Goal: Task Accomplishment & Management: Manage account settings

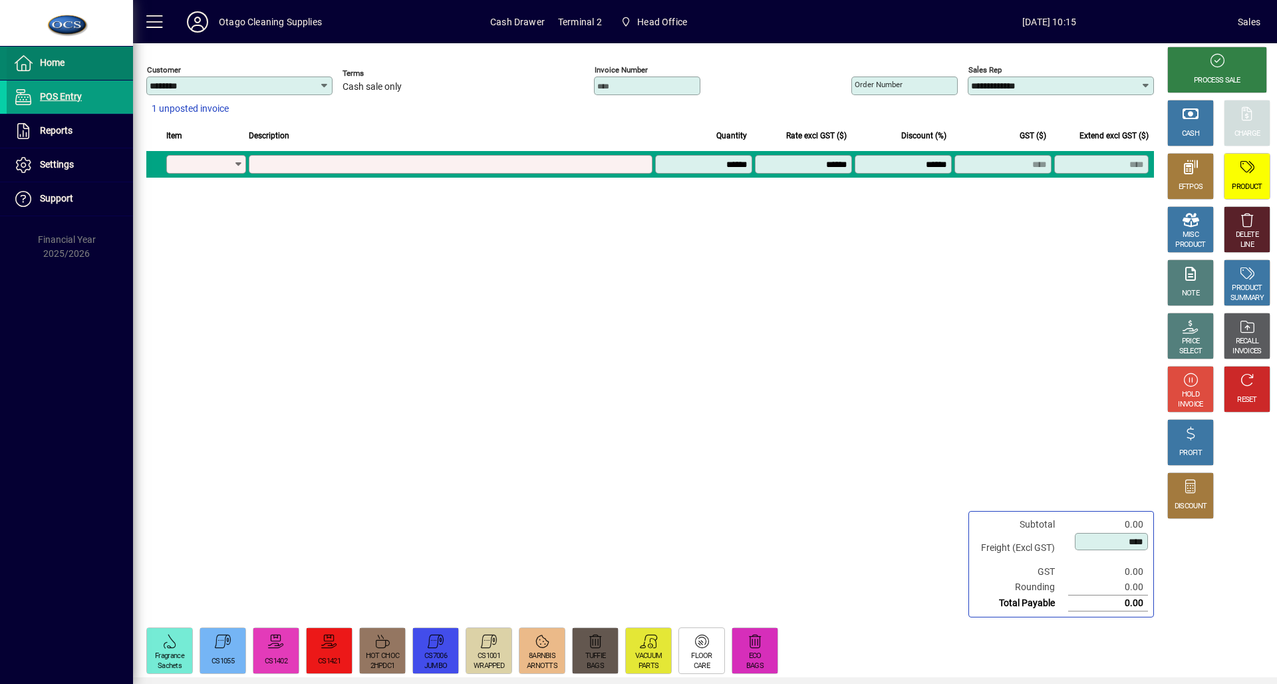
click at [45, 54] on span at bounding box center [70, 63] width 126 height 32
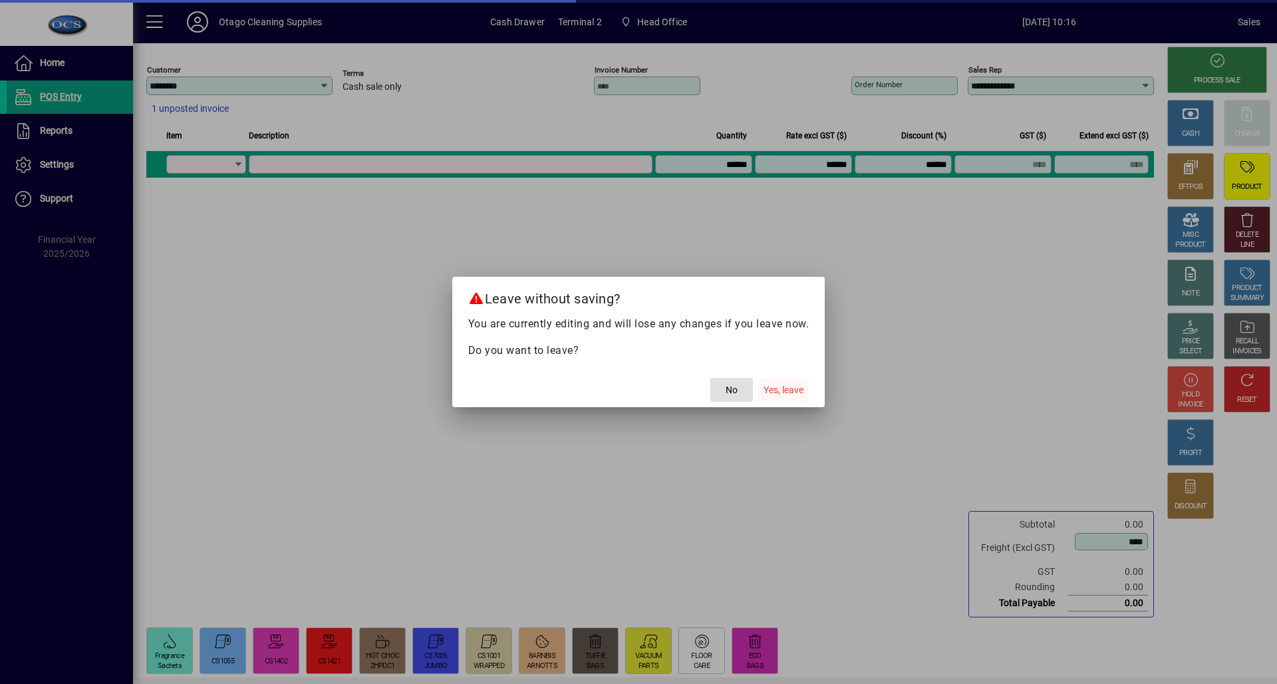
click at [765, 393] on span "Yes, leave" at bounding box center [784, 390] width 40 height 14
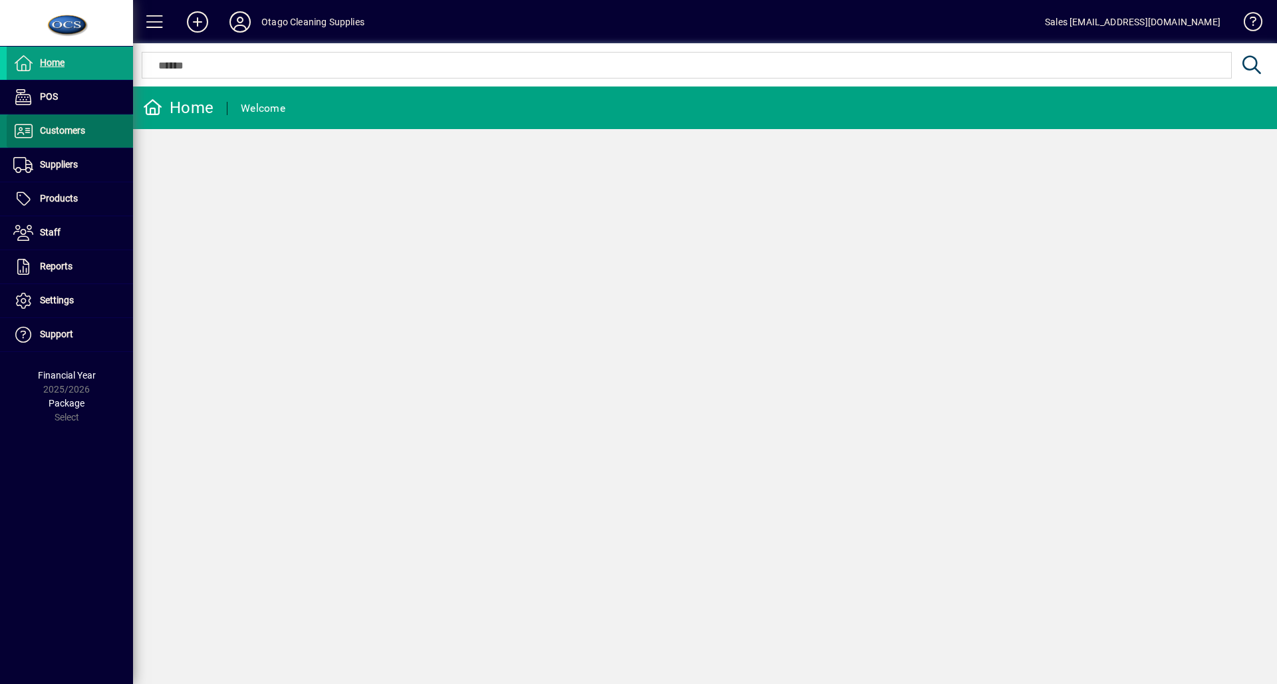
click at [102, 130] on span at bounding box center [70, 131] width 126 height 32
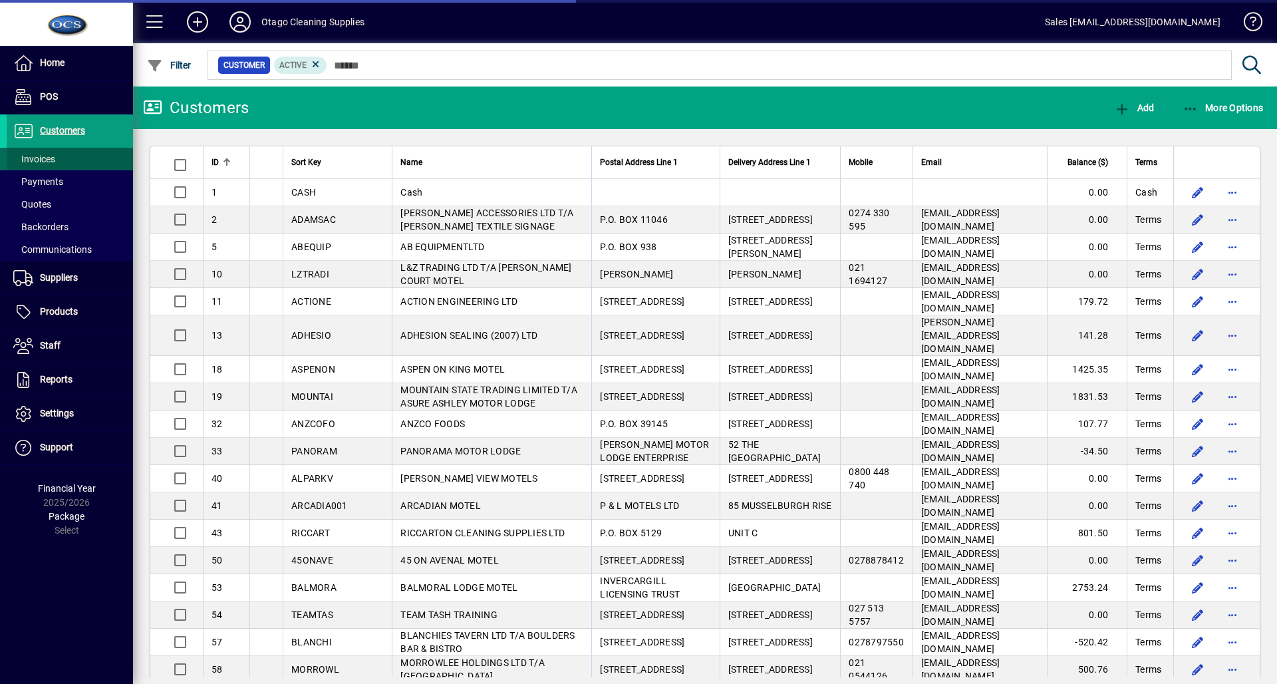
click at [97, 161] on span at bounding box center [70, 159] width 126 height 32
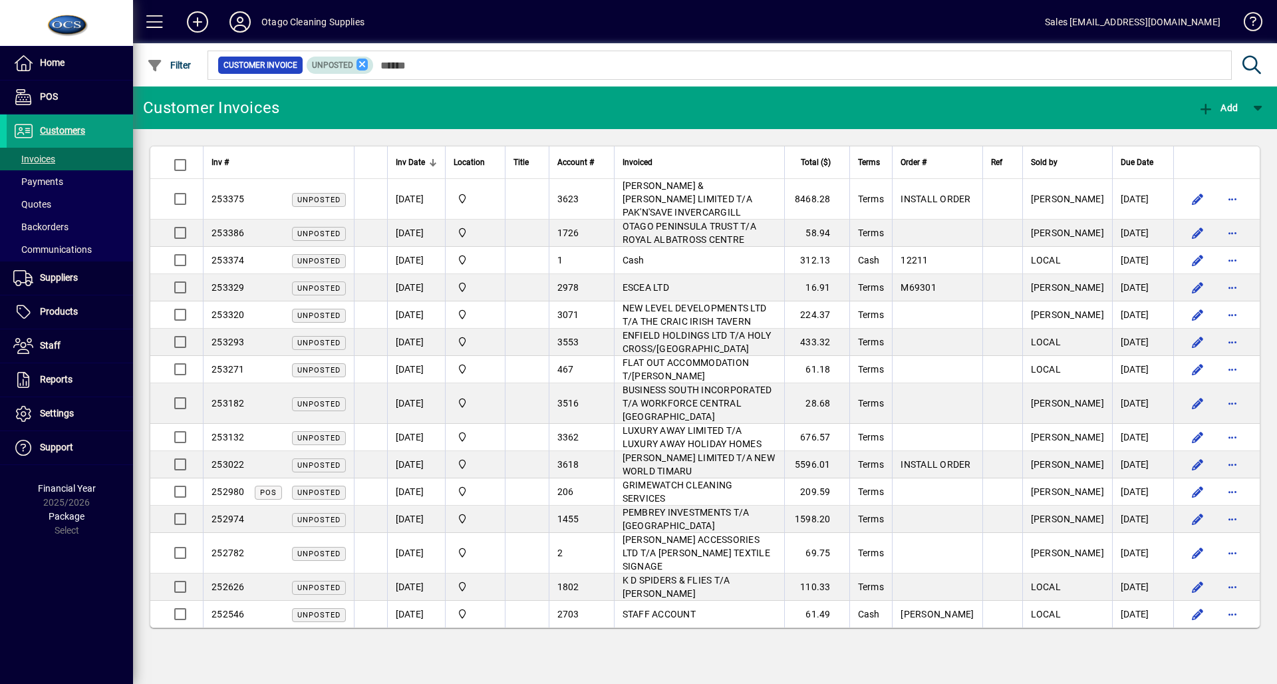
click at [361, 64] on icon at bounding box center [363, 65] width 12 height 12
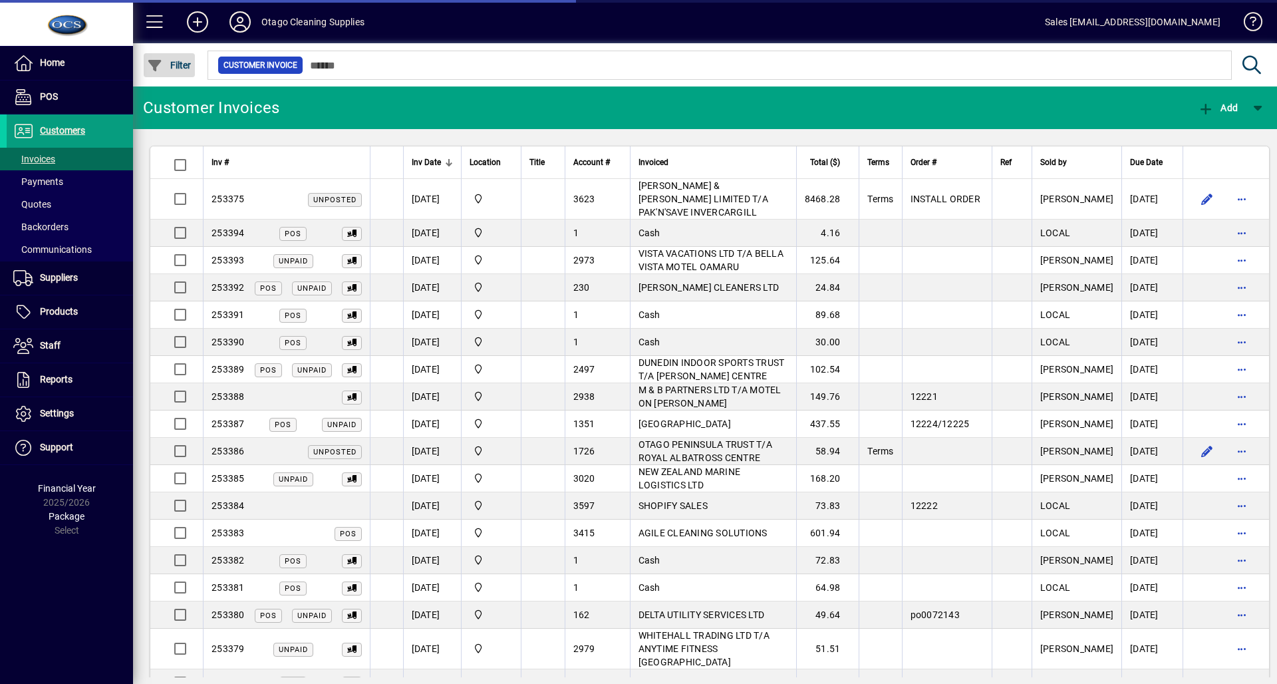
click at [190, 73] on span "button" at bounding box center [169, 65] width 51 height 32
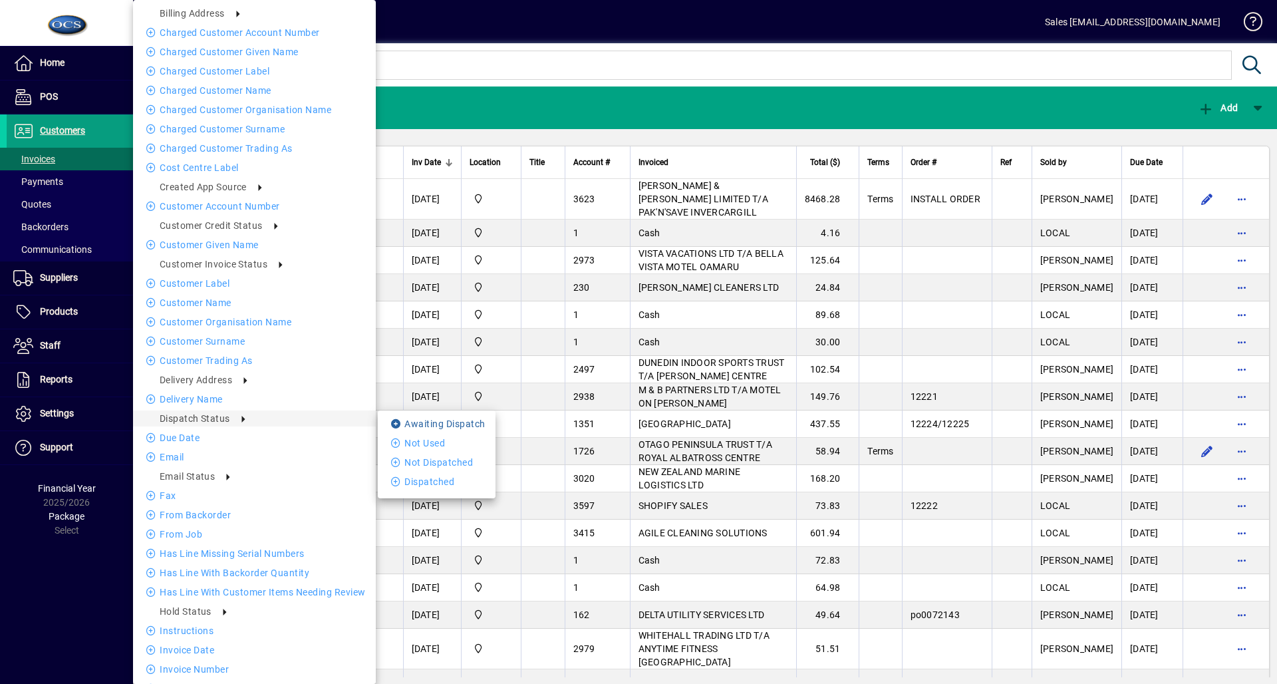
click at [424, 426] on li "Awaiting Dispatch" at bounding box center [437, 424] width 118 height 16
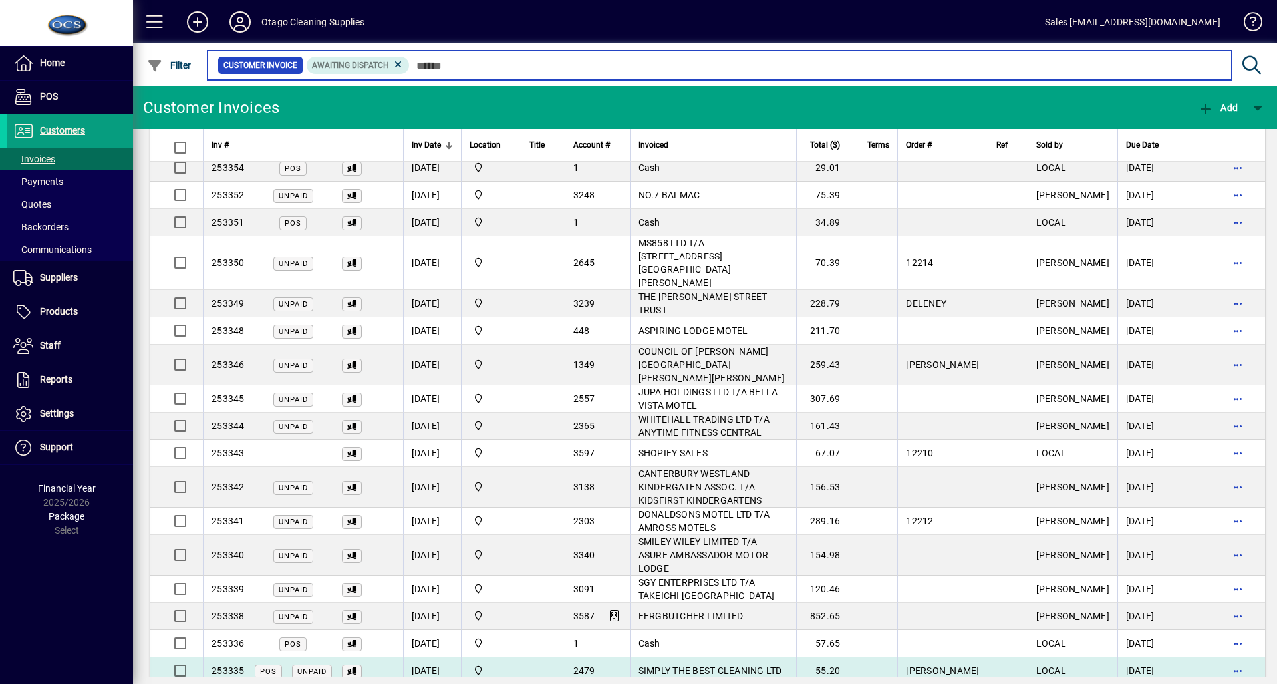
scroll to position [914, 0]
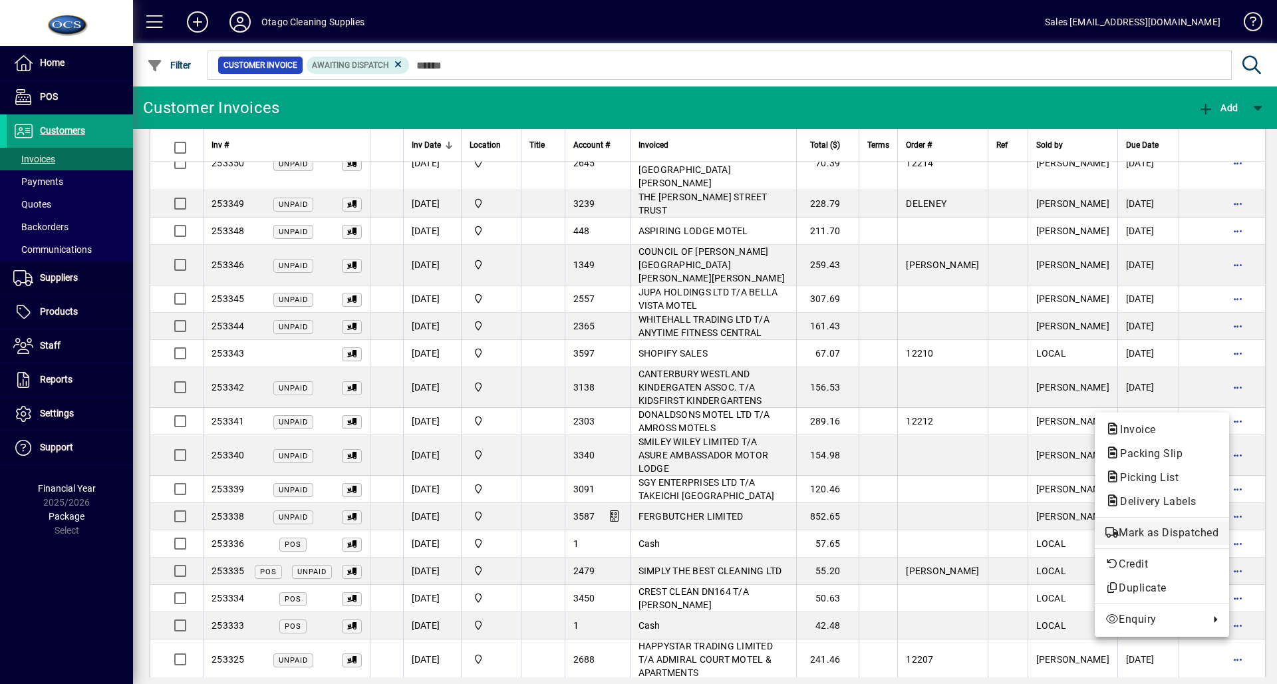
click at [1198, 540] on button "Mark as Dispatched" at bounding box center [1162, 533] width 134 height 24
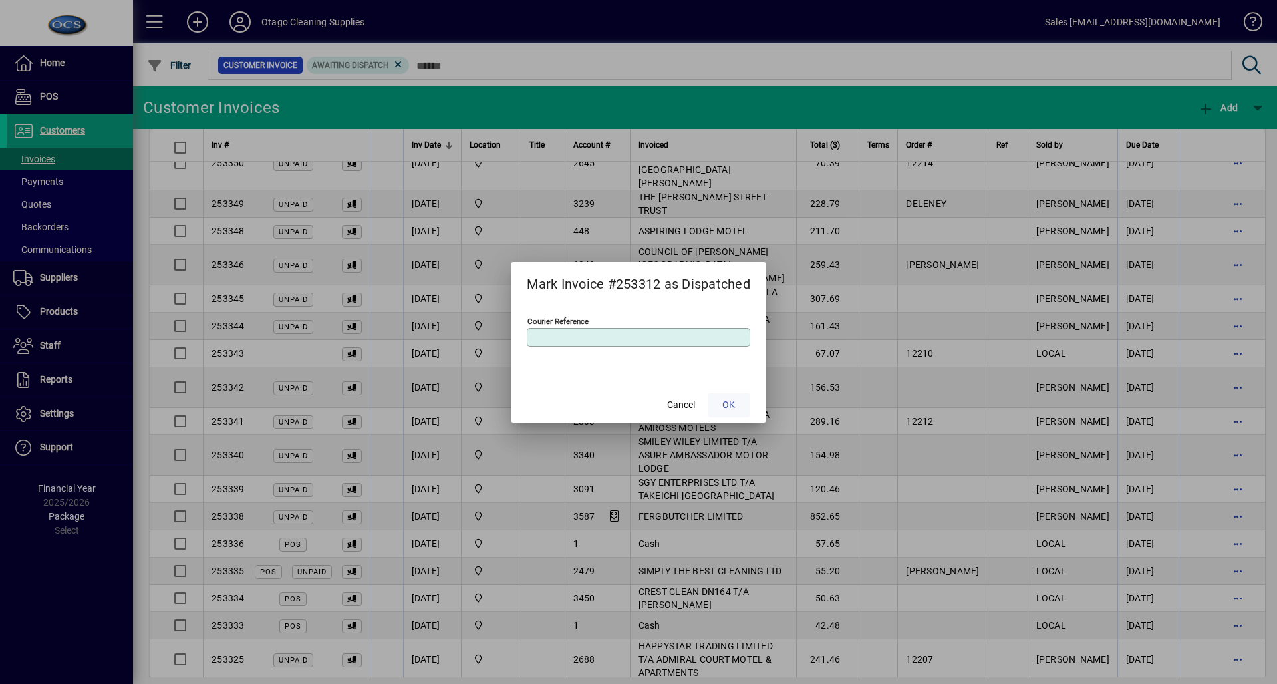
click at [739, 411] on span at bounding box center [729, 405] width 43 height 32
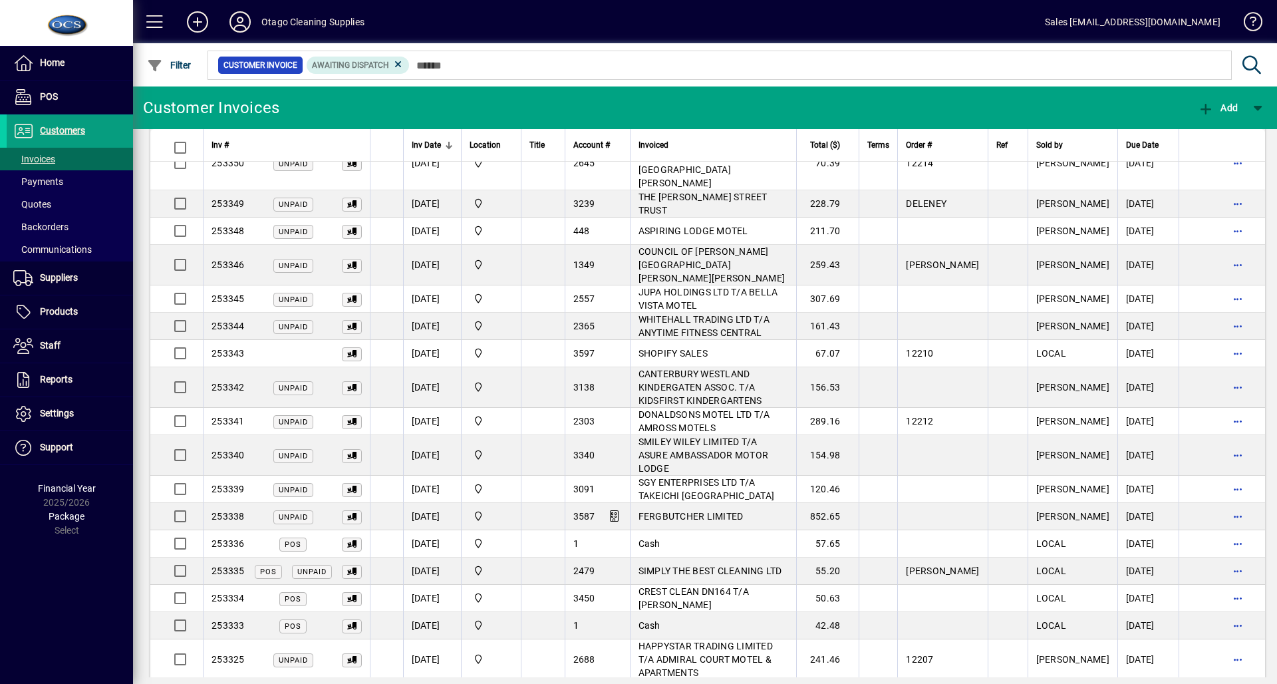
scroll to position [887, 0]
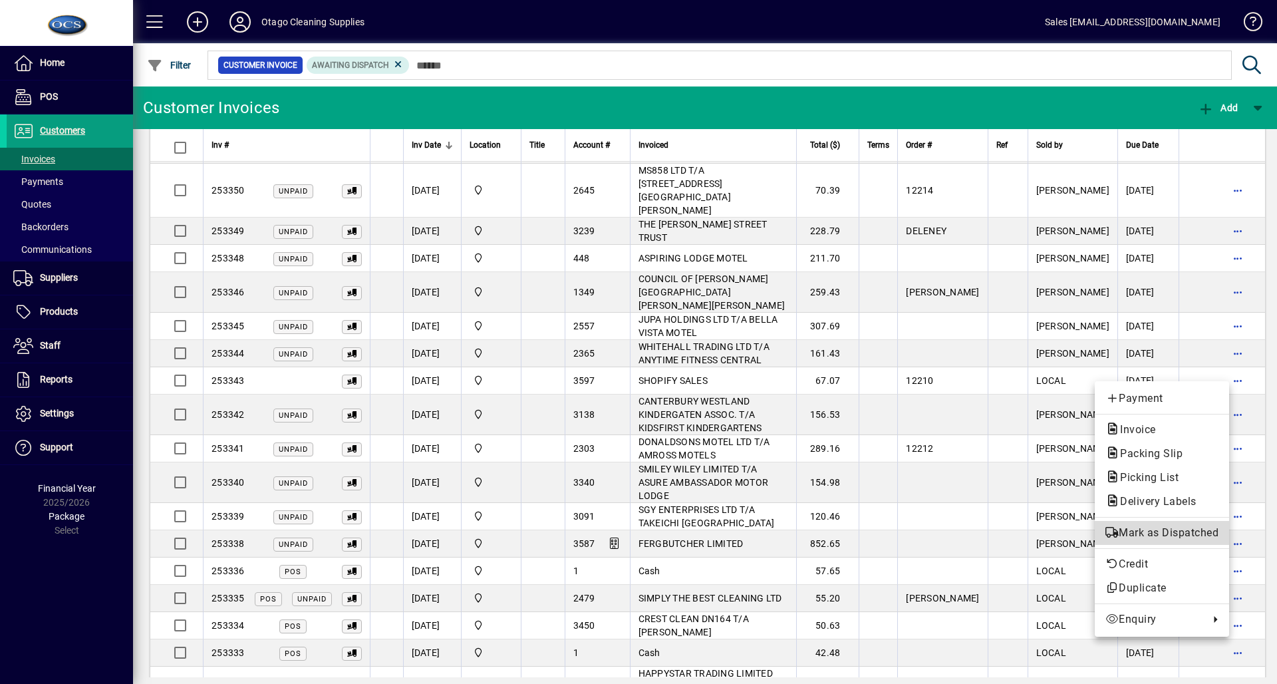
click at [1156, 528] on span "Mark as Dispatched" at bounding box center [1162, 533] width 113 height 16
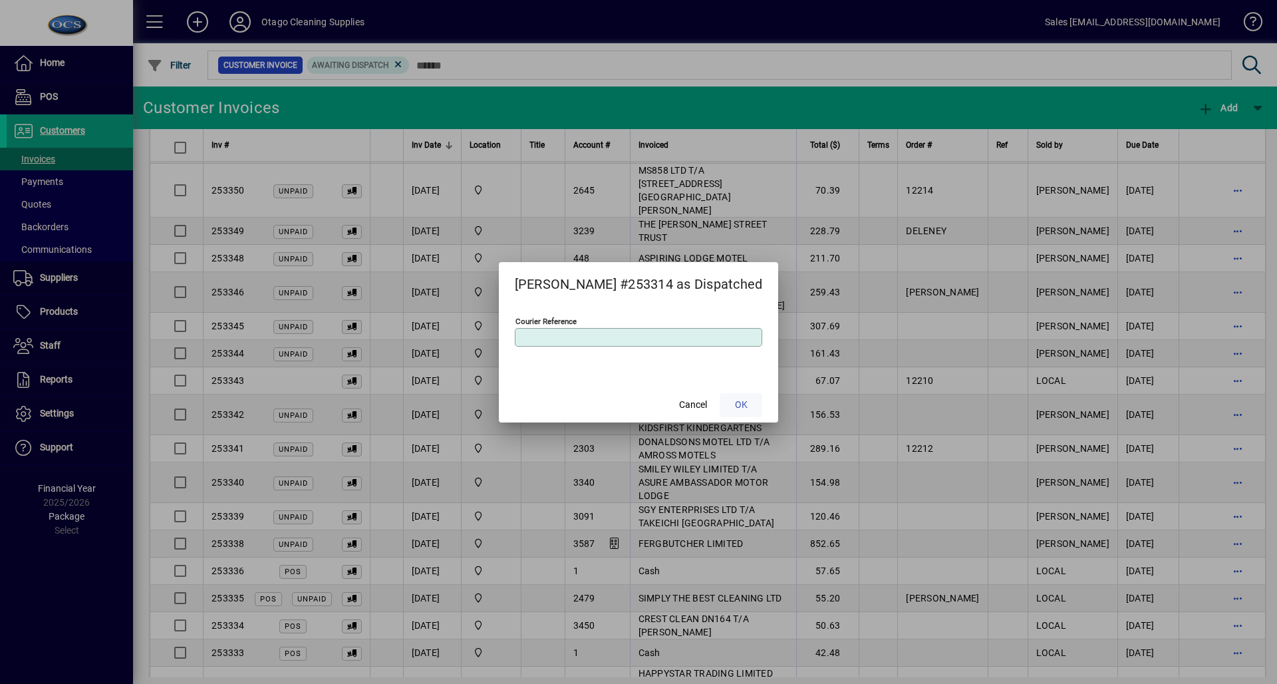
click at [739, 409] on span at bounding box center [741, 405] width 43 height 32
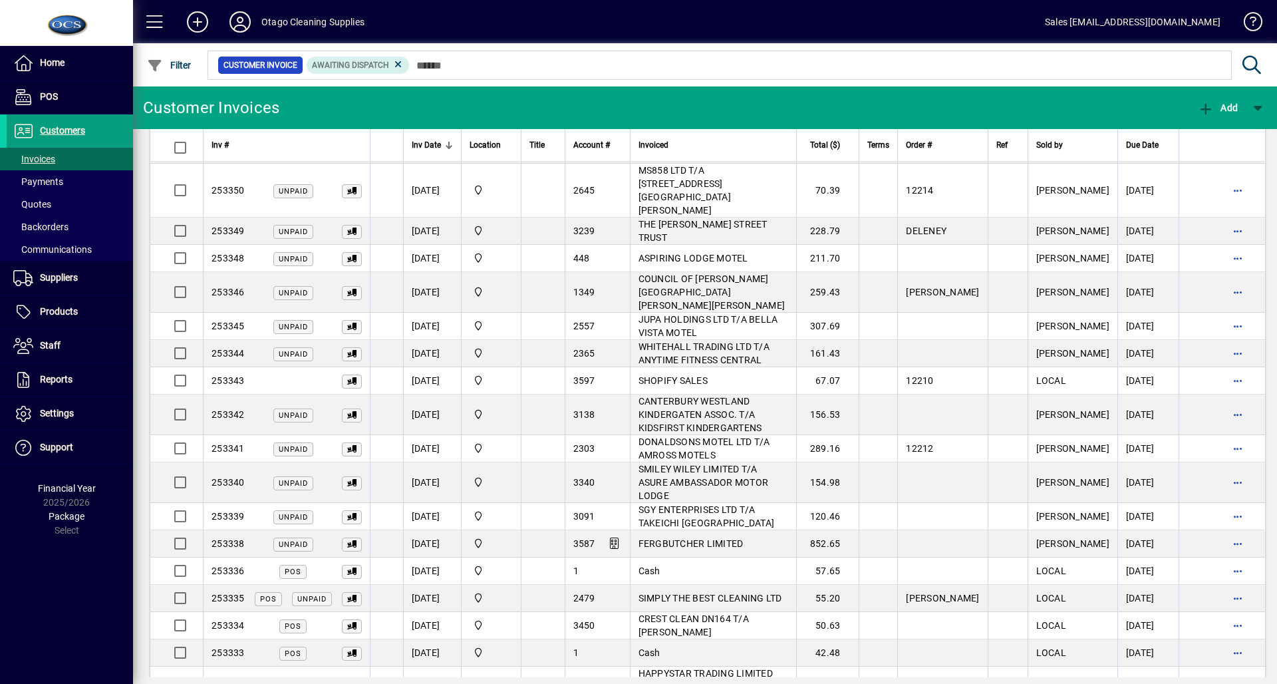
scroll to position [860, 0]
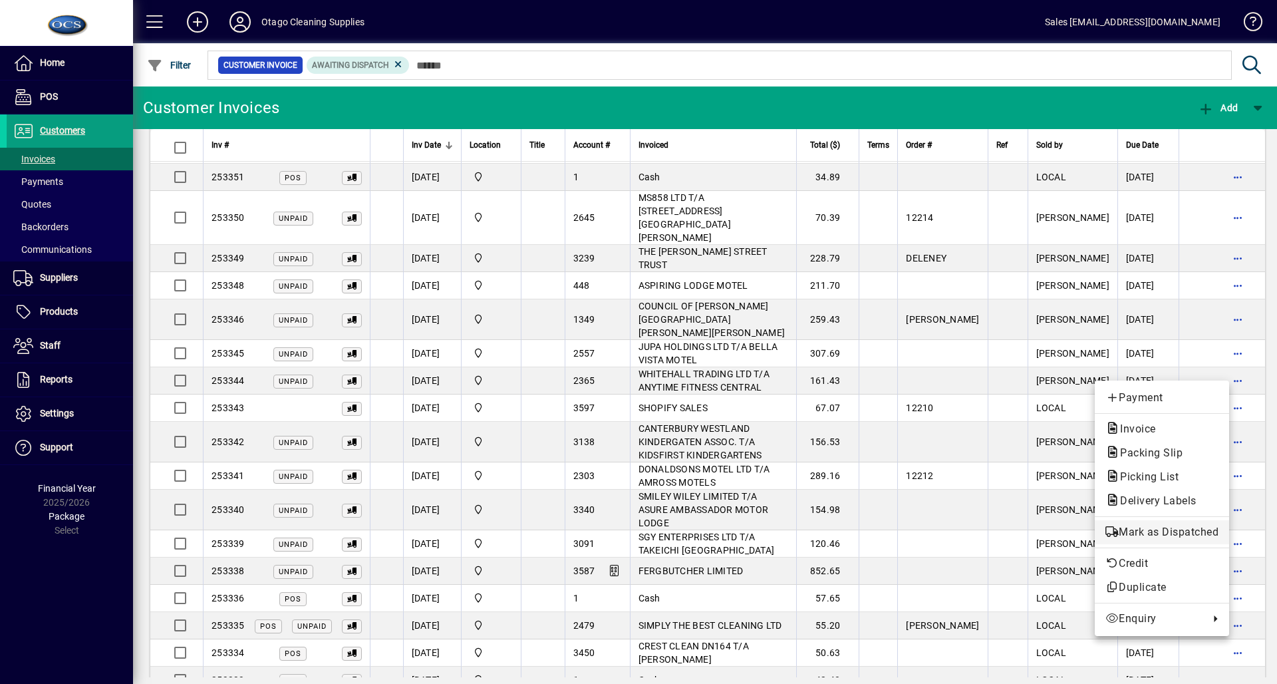
click at [1148, 534] on span "Mark as Dispatched" at bounding box center [1162, 532] width 113 height 16
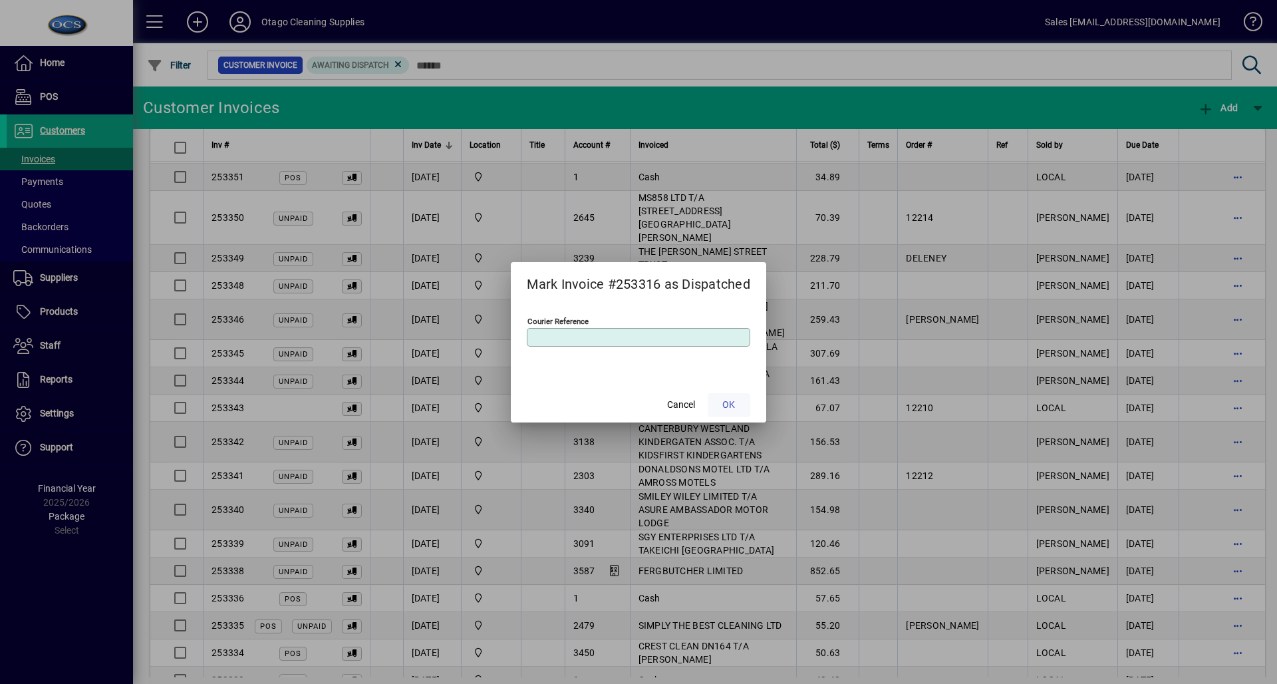
click at [733, 409] on span "OK" at bounding box center [729, 405] width 13 height 14
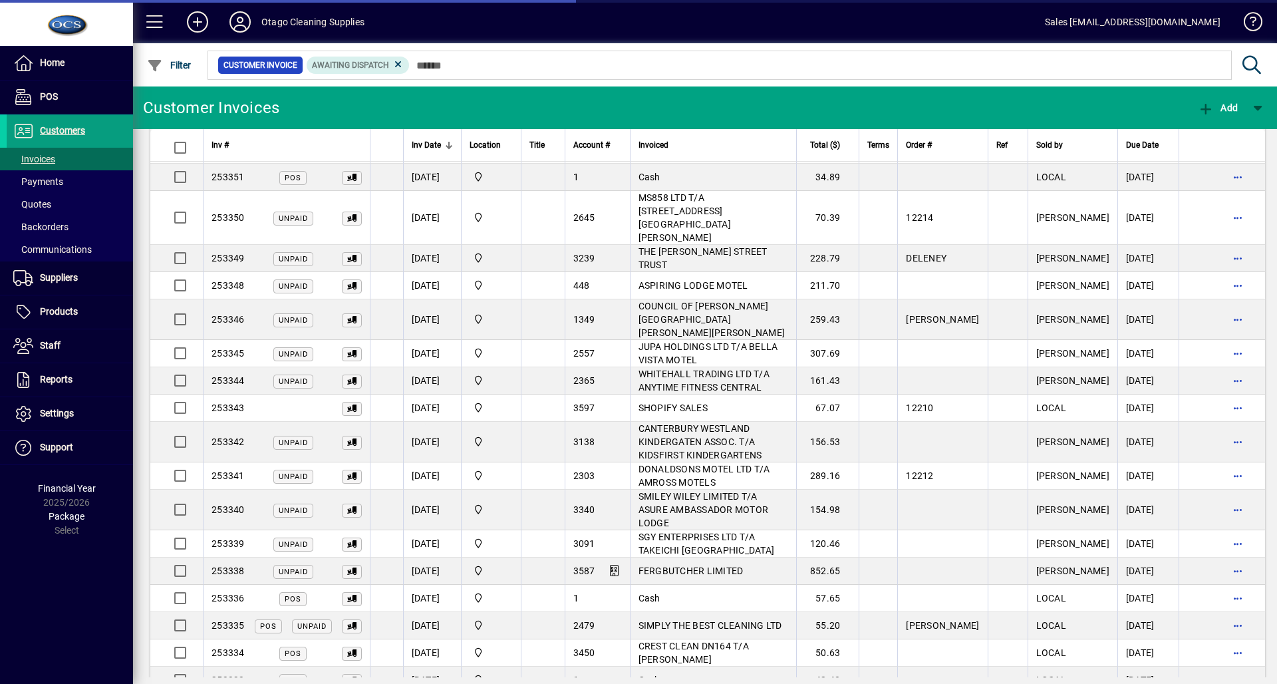
scroll to position [832, 0]
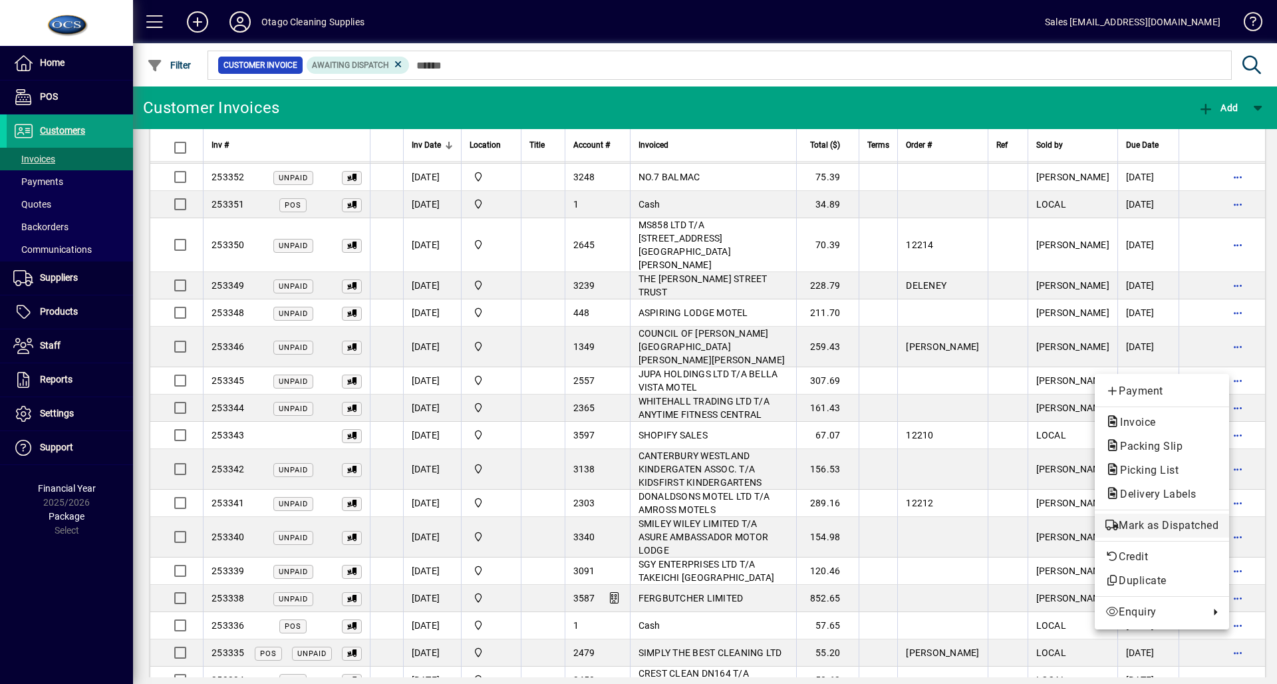
click at [1142, 521] on span "Mark as Dispatched" at bounding box center [1162, 526] width 113 height 16
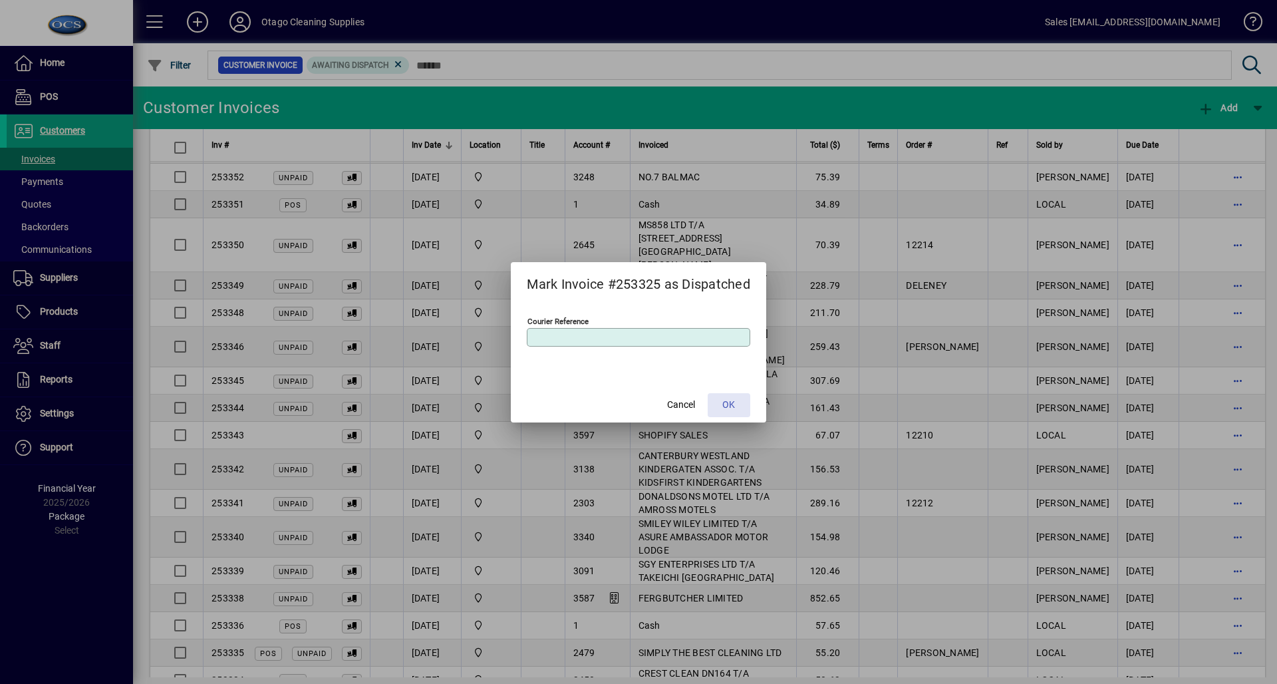
click at [723, 406] on span at bounding box center [729, 405] width 43 height 32
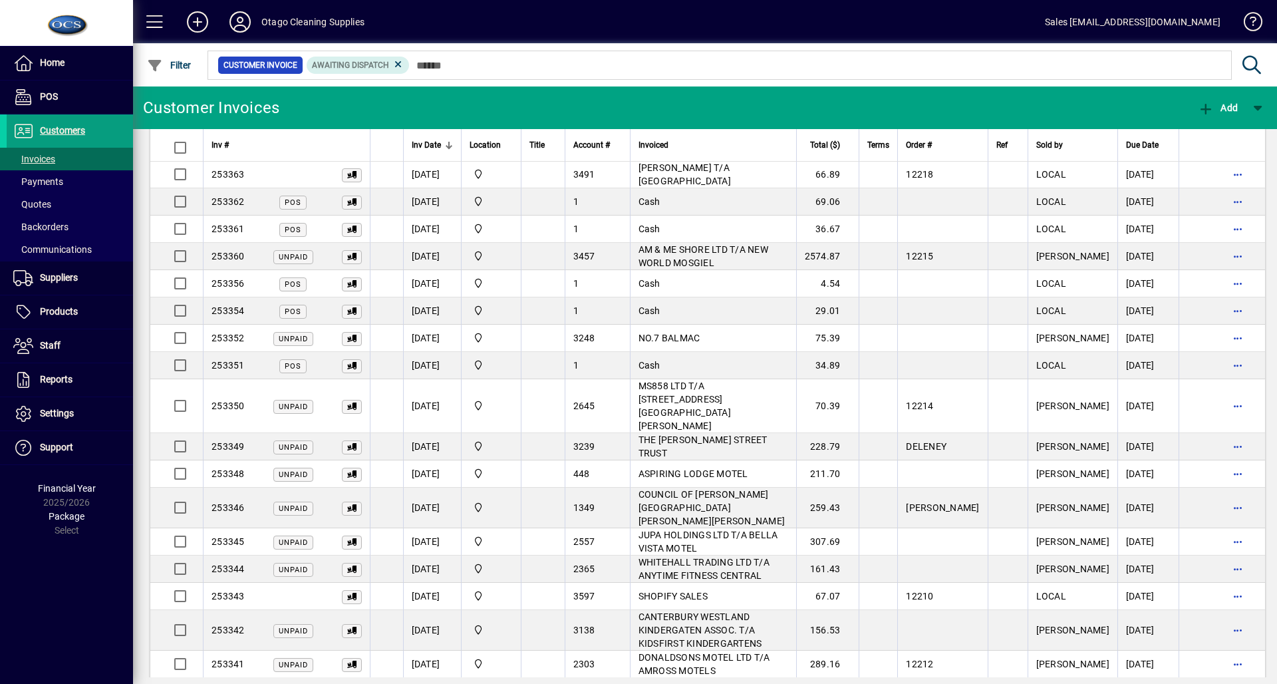
scroll to position [791, 0]
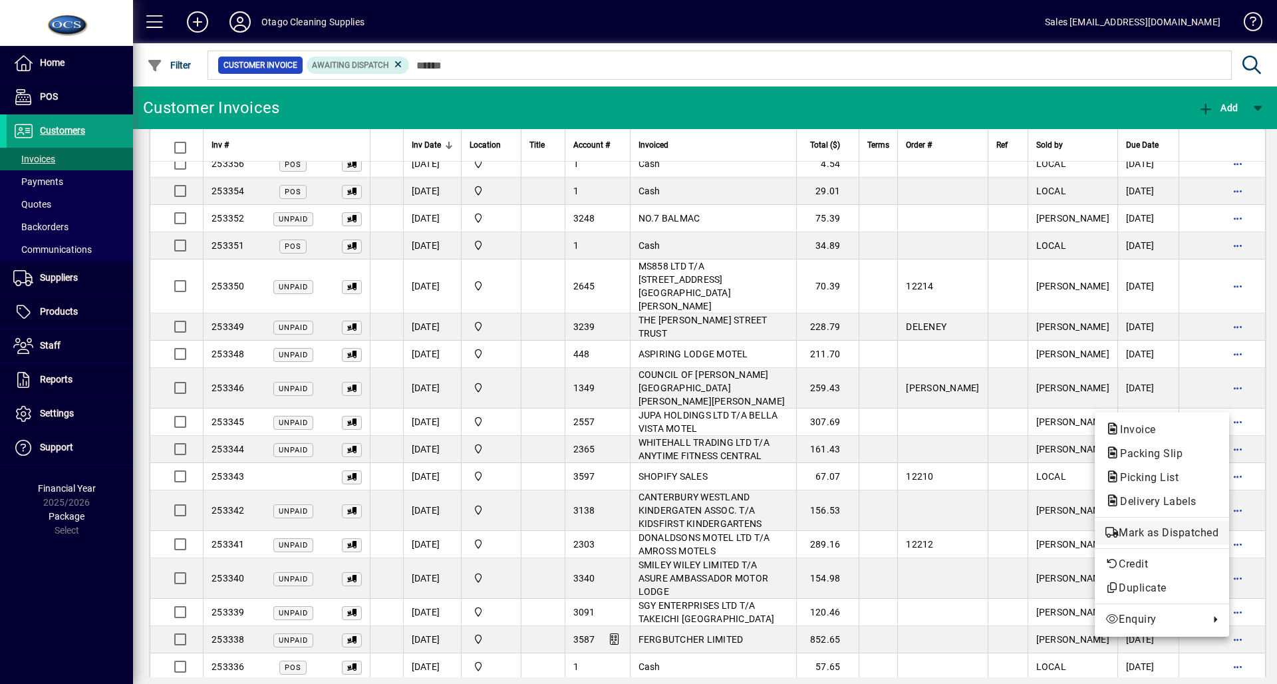
click at [1136, 531] on span "Mark as Dispatched" at bounding box center [1162, 533] width 113 height 16
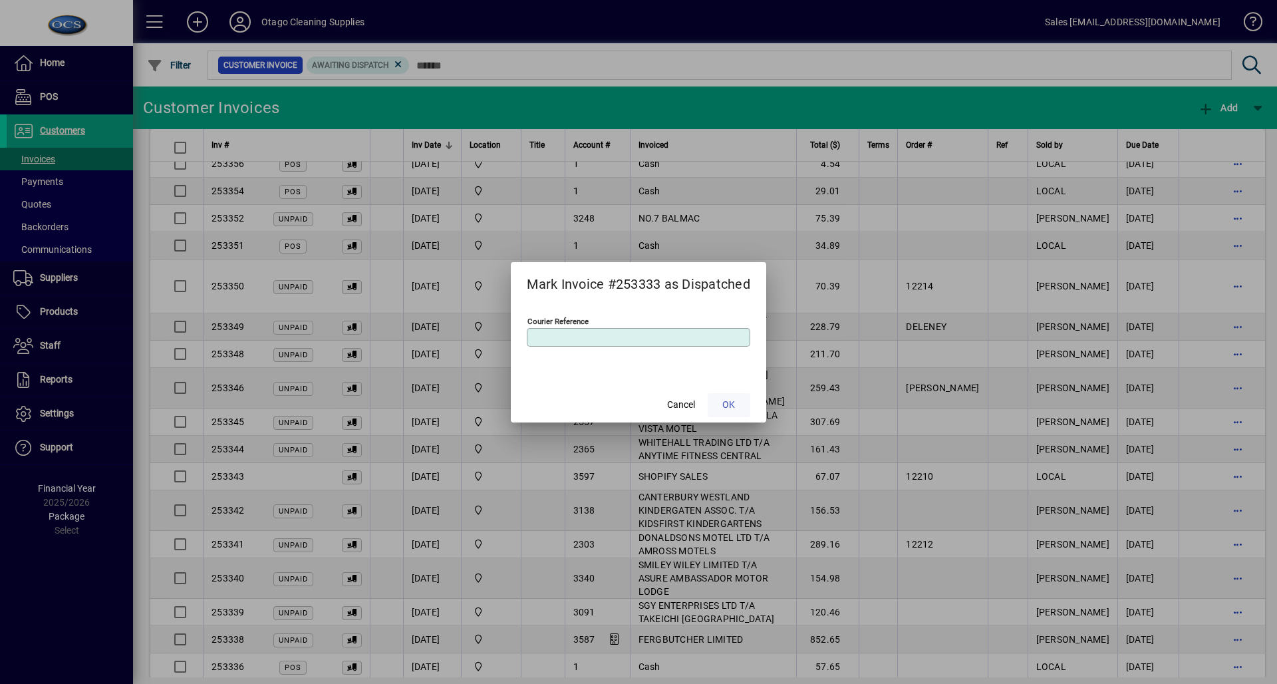
click at [719, 404] on span at bounding box center [729, 405] width 43 height 32
click at [733, 413] on span at bounding box center [729, 405] width 43 height 32
click at [733, 412] on span "OK" at bounding box center [729, 405] width 13 height 14
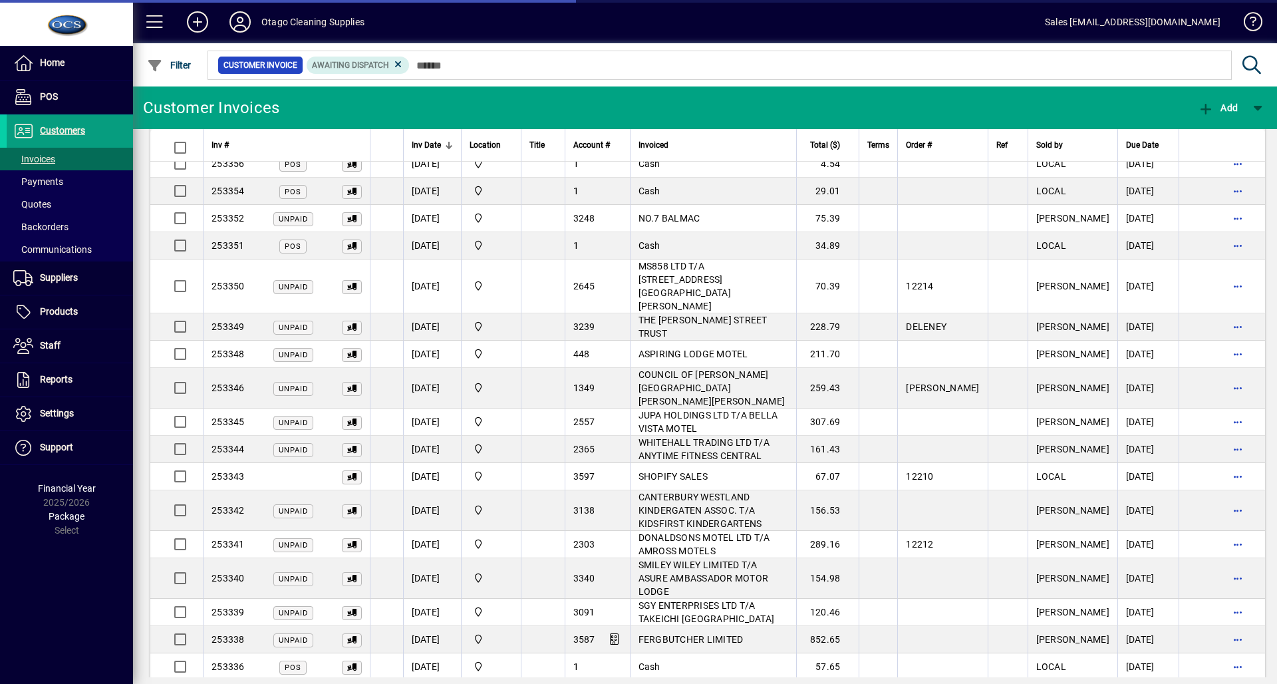
scroll to position [764, 0]
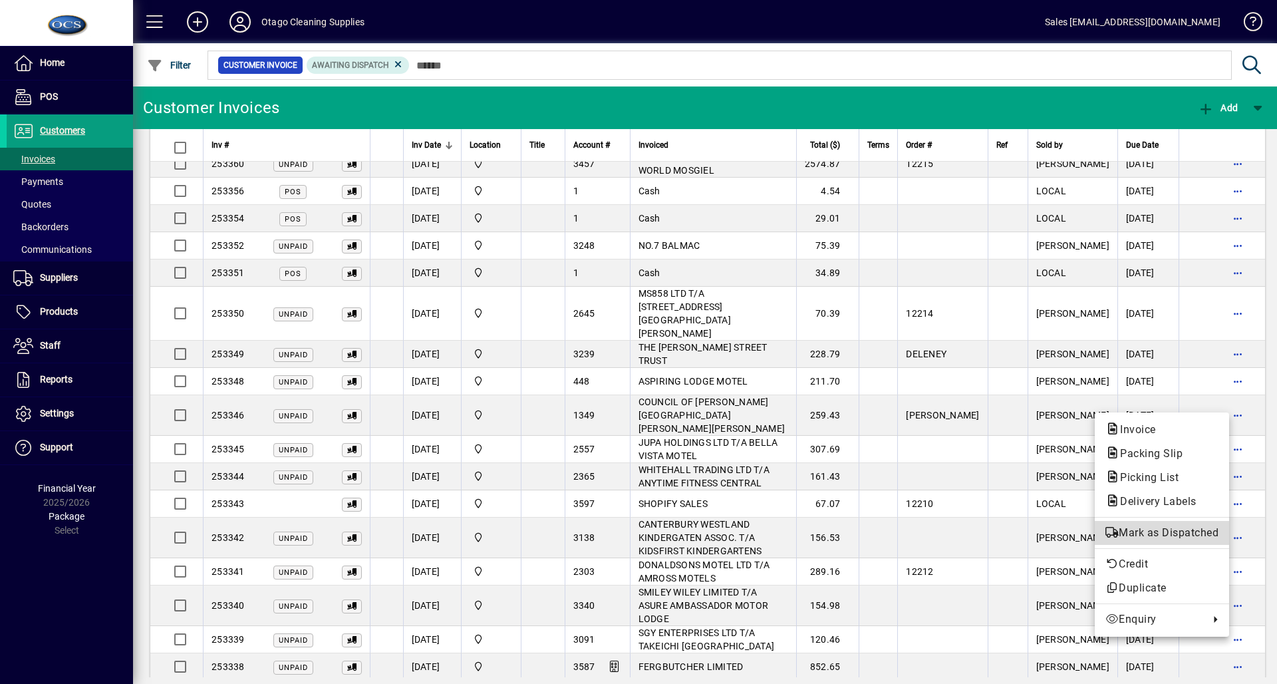
click at [1142, 533] on span "Mark as Dispatched" at bounding box center [1162, 533] width 113 height 16
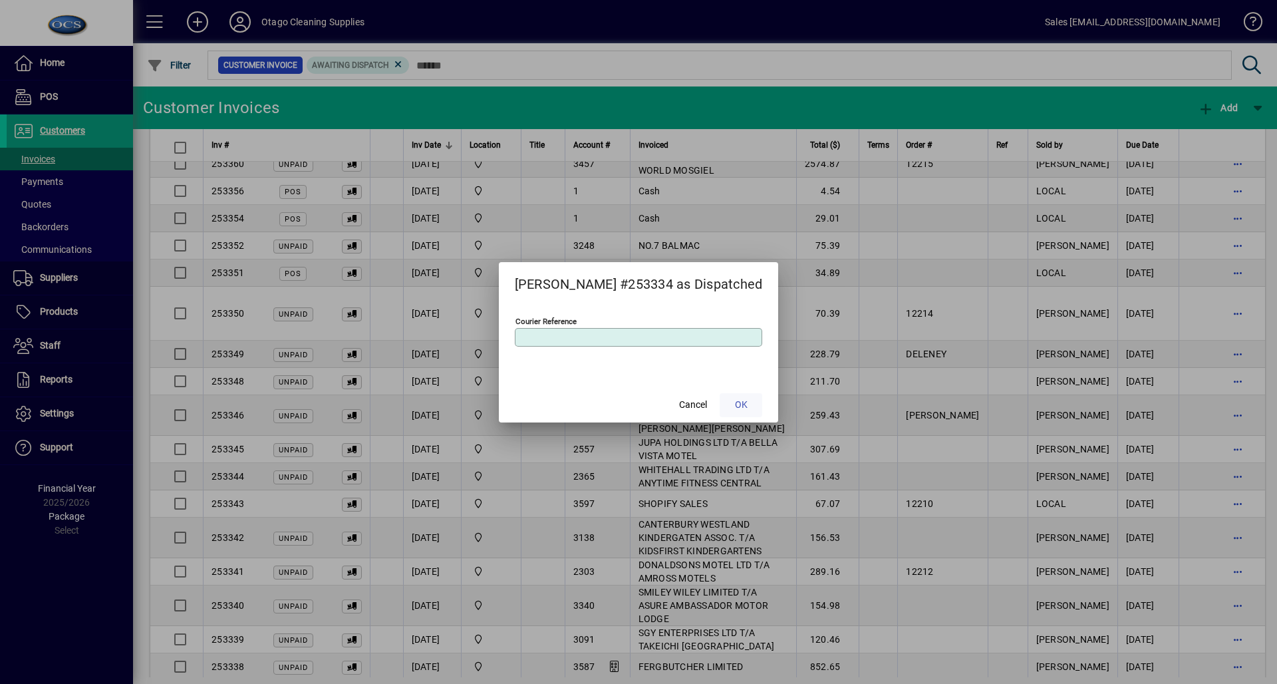
click at [745, 415] on span at bounding box center [741, 405] width 43 height 32
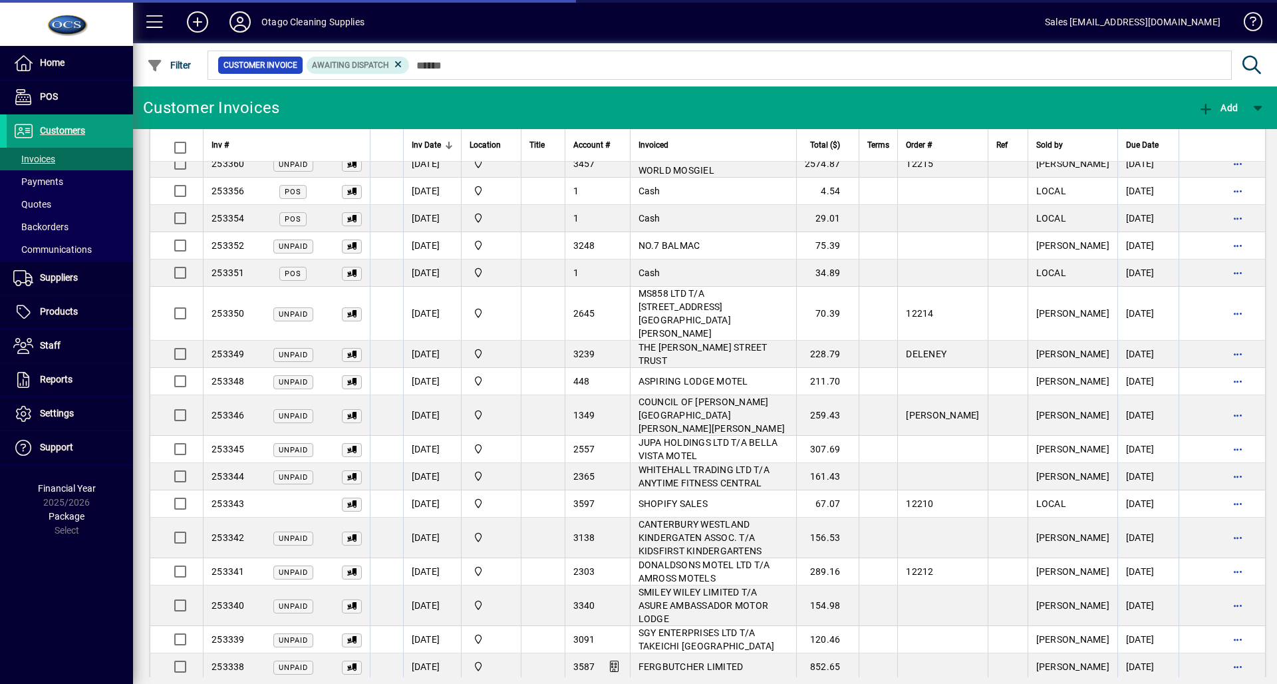
scroll to position [737, 0]
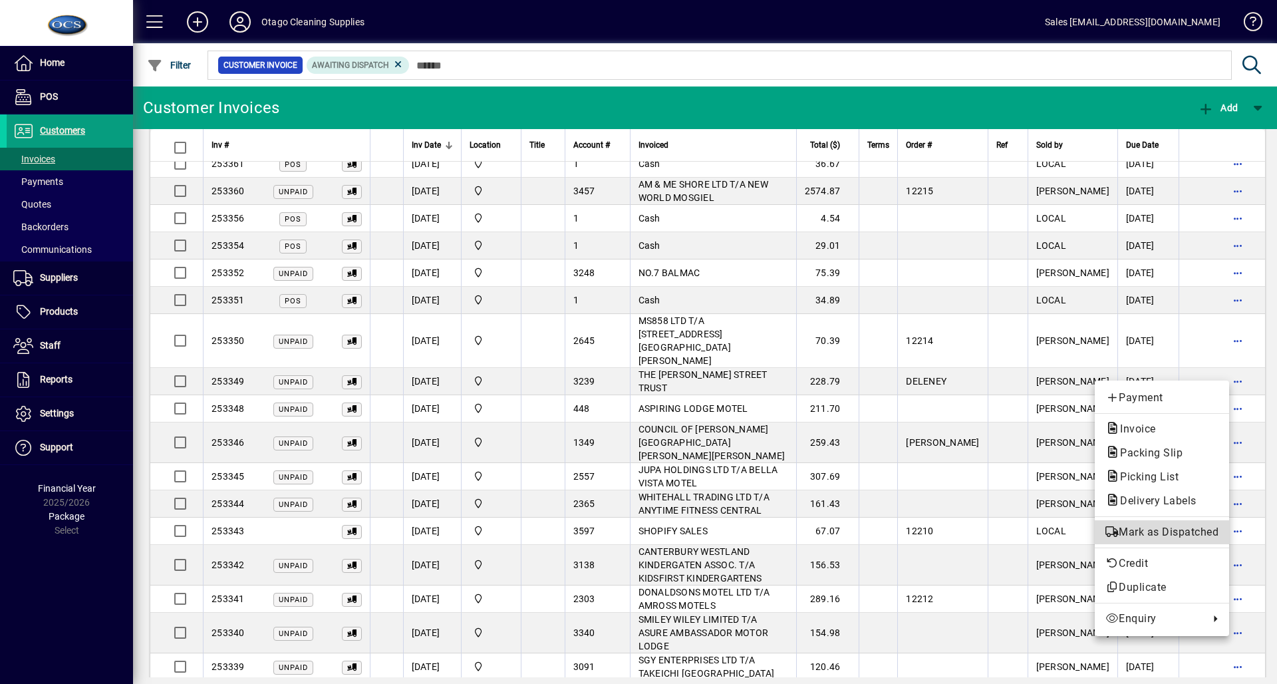
click at [1182, 535] on span "Mark as Dispatched" at bounding box center [1162, 532] width 113 height 16
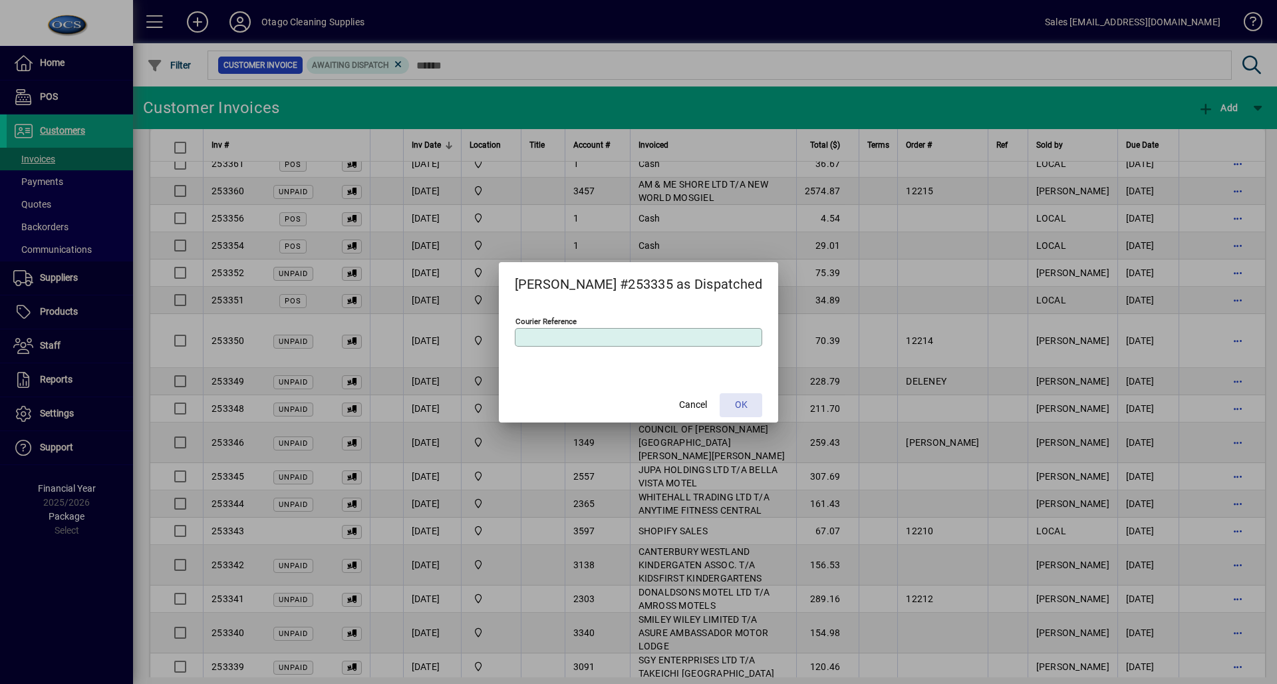
click at [739, 406] on span at bounding box center [741, 405] width 43 height 32
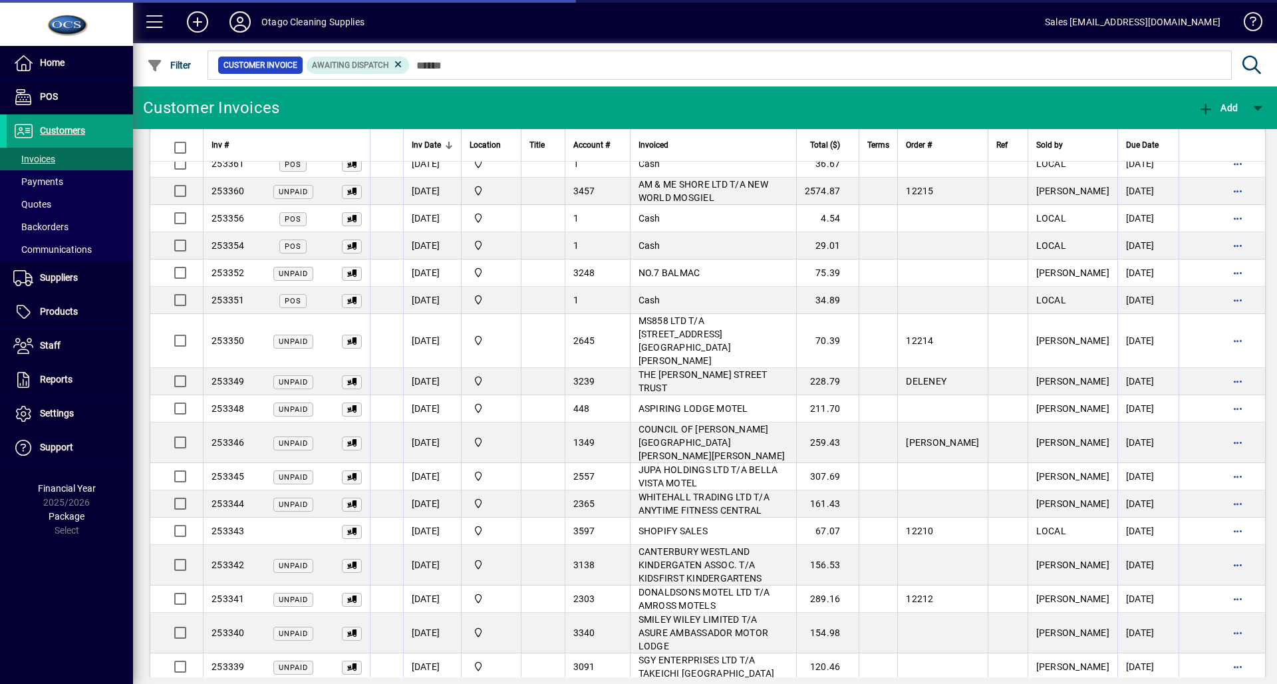
scroll to position [709, 0]
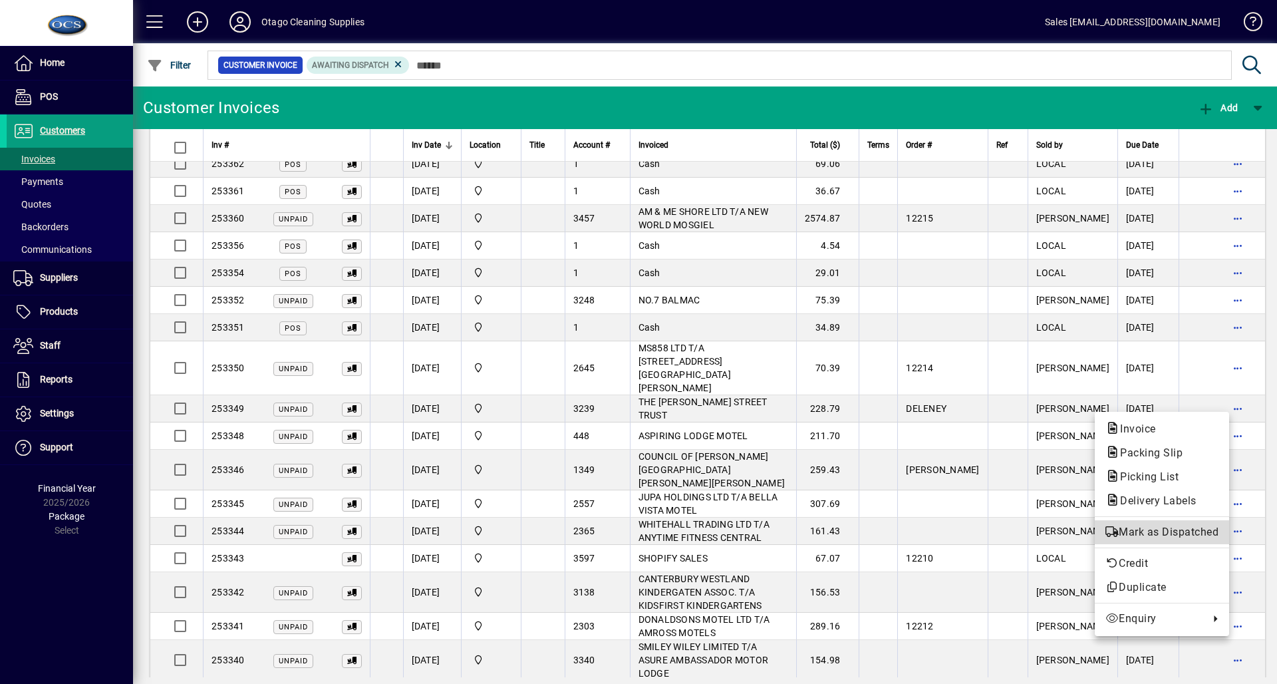
click at [1147, 534] on span "Mark as Dispatched" at bounding box center [1162, 532] width 113 height 16
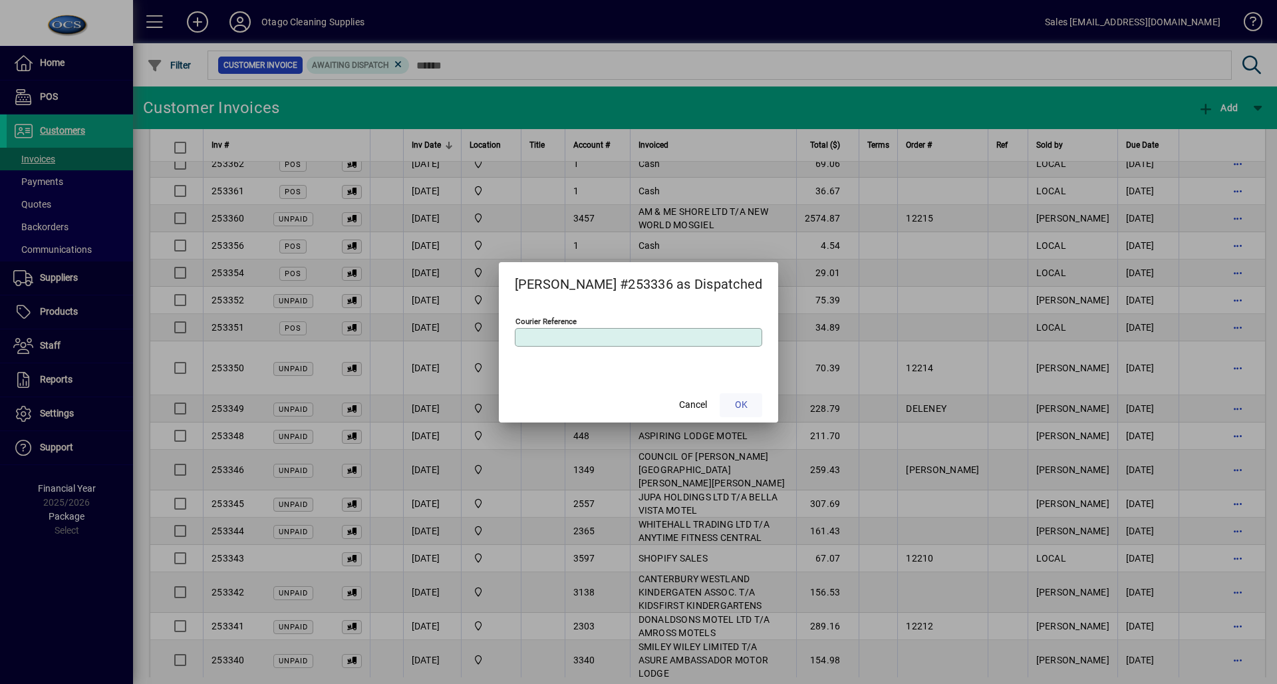
click at [741, 401] on span at bounding box center [741, 405] width 43 height 32
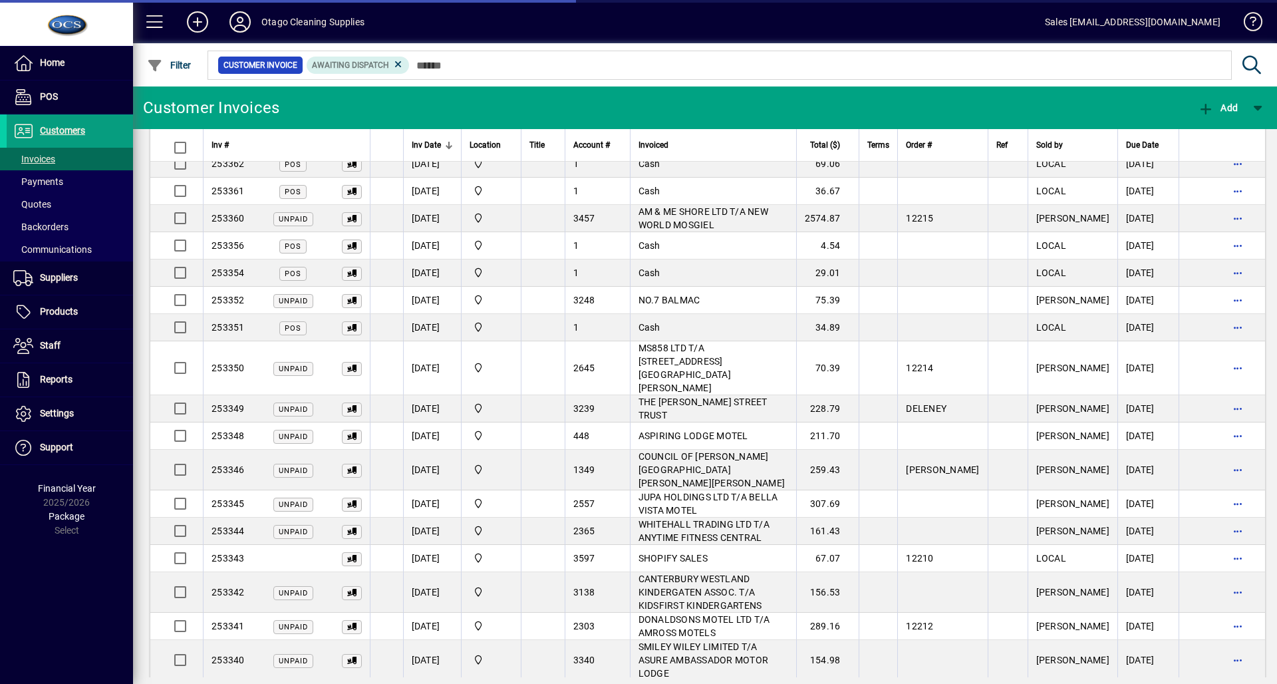
scroll to position [681, 0]
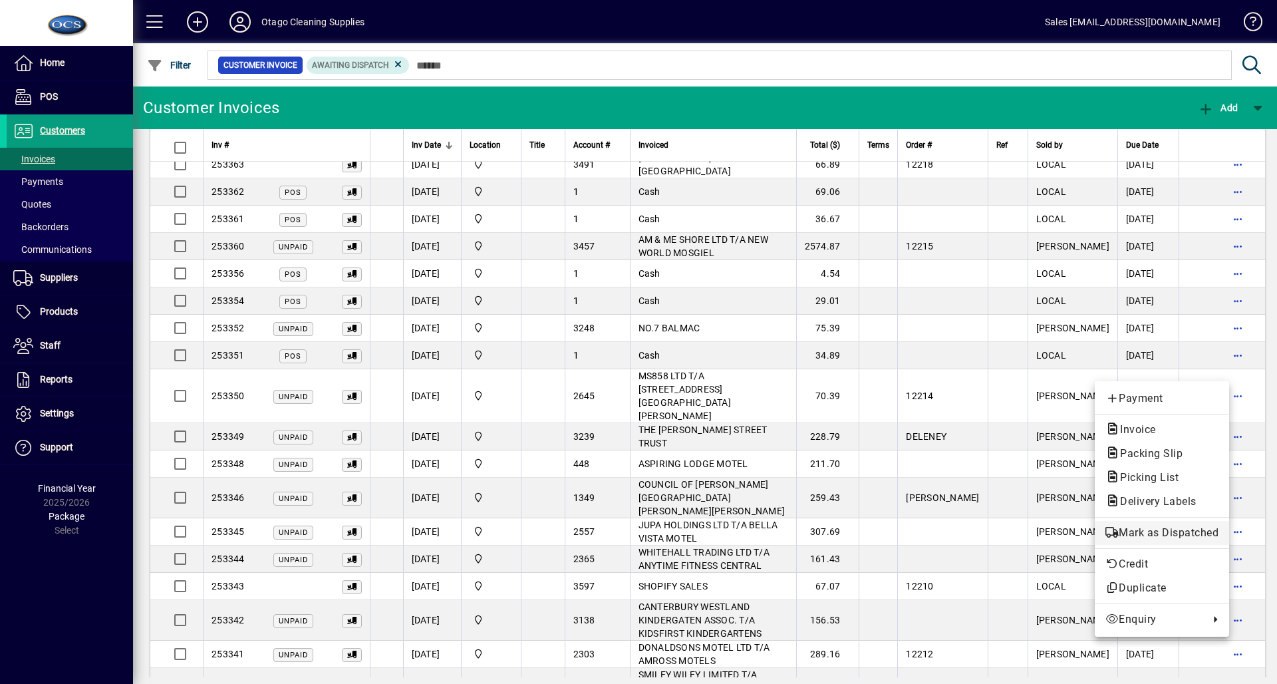
click at [1118, 530] on span "Mark as Dispatched" at bounding box center [1162, 533] width 113 height 16
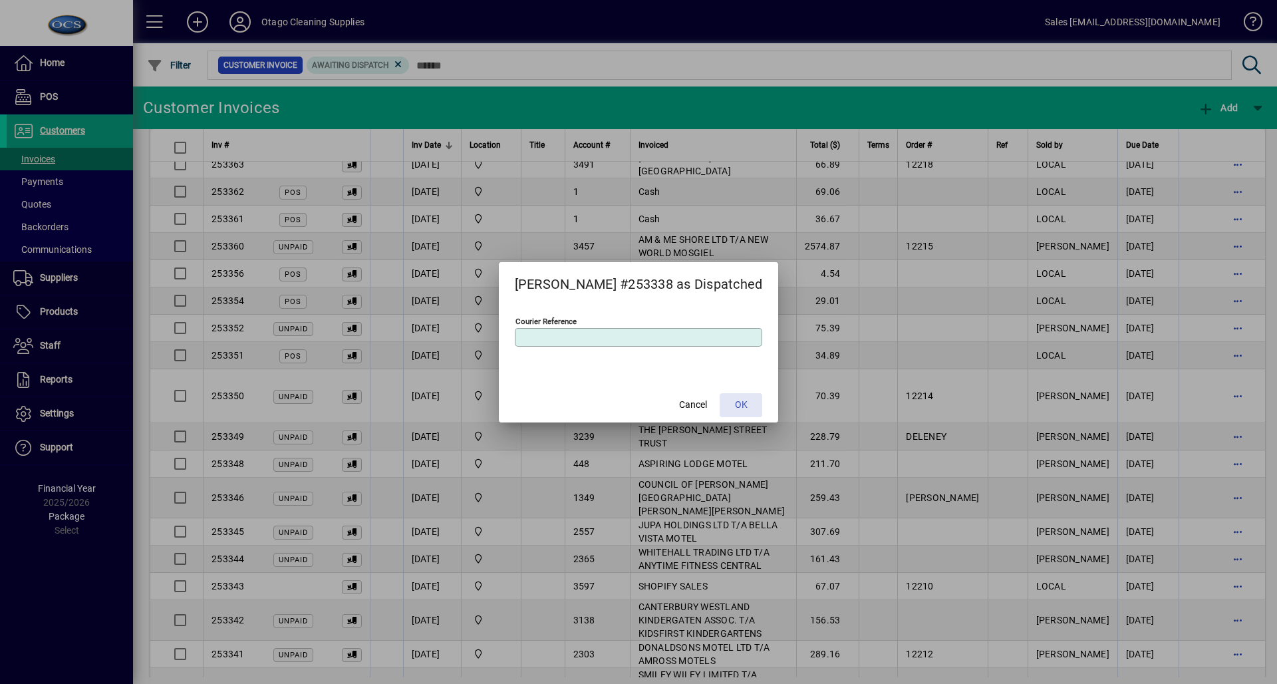
click at [735, 404] on span "OK" at bounding box center [741, 405] width 13 height 14
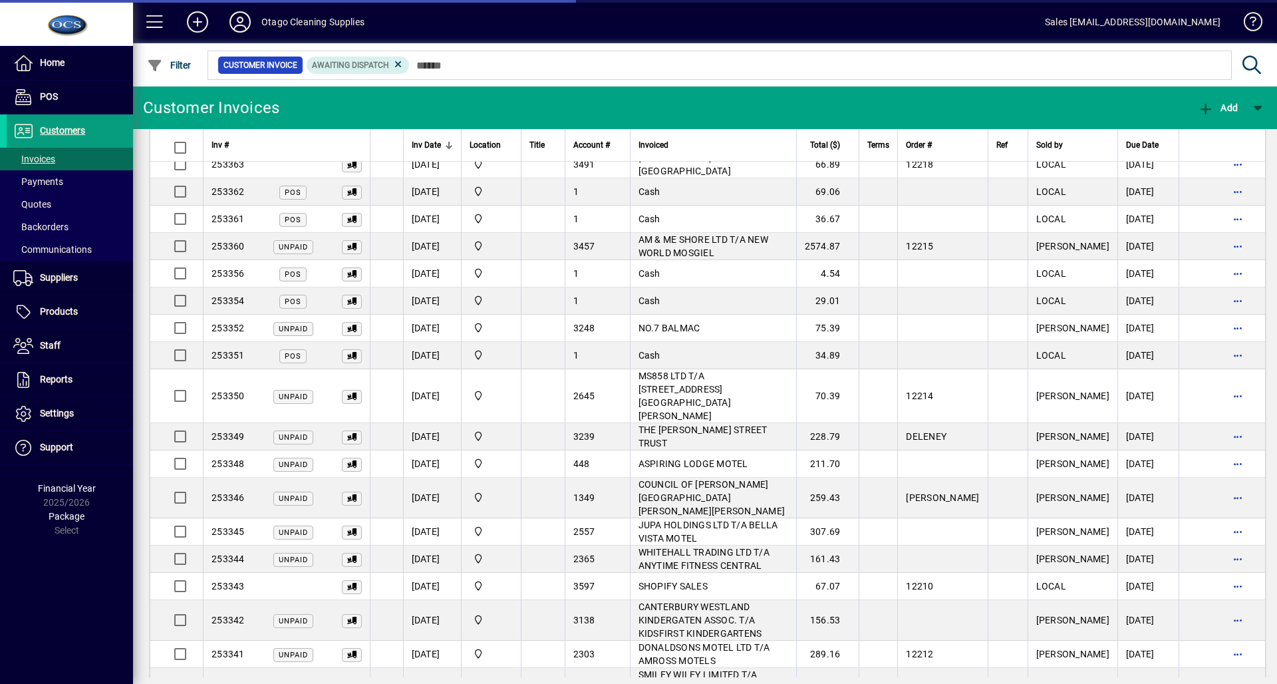
scroll to position [655, 0]
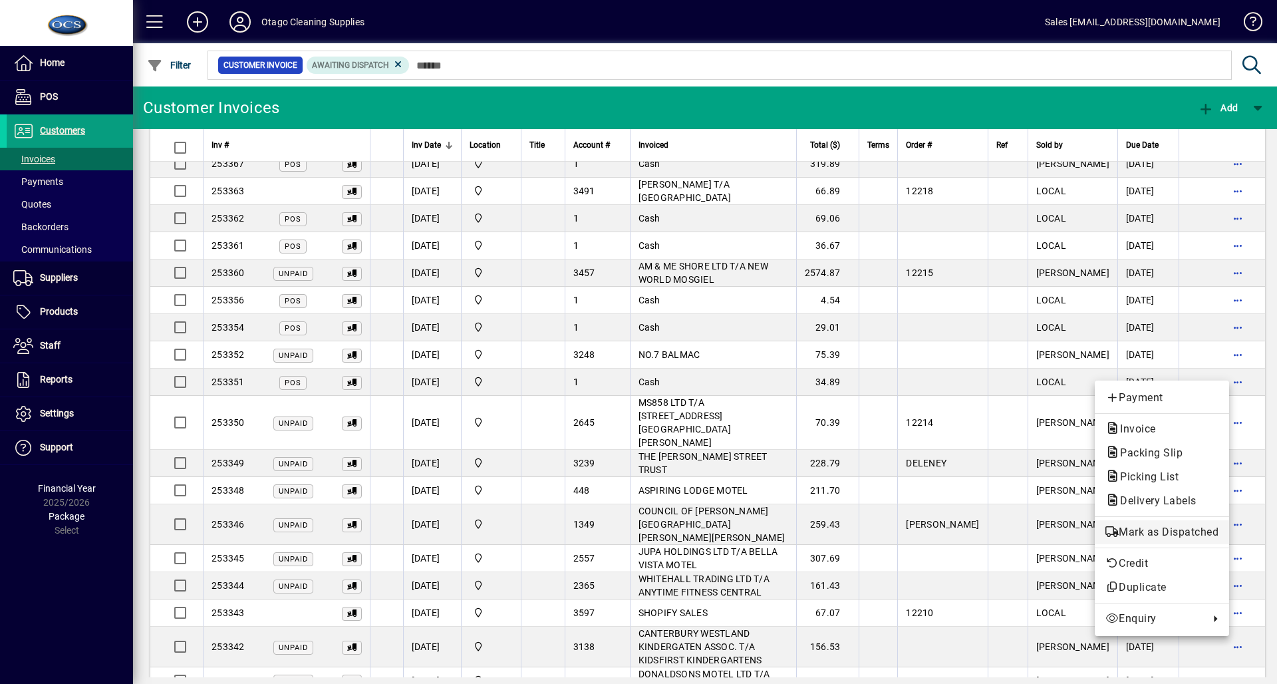
click at [1150, 527] on span "Mark as Dispatched" at bounding box center [1162, 532] width 113 height 16
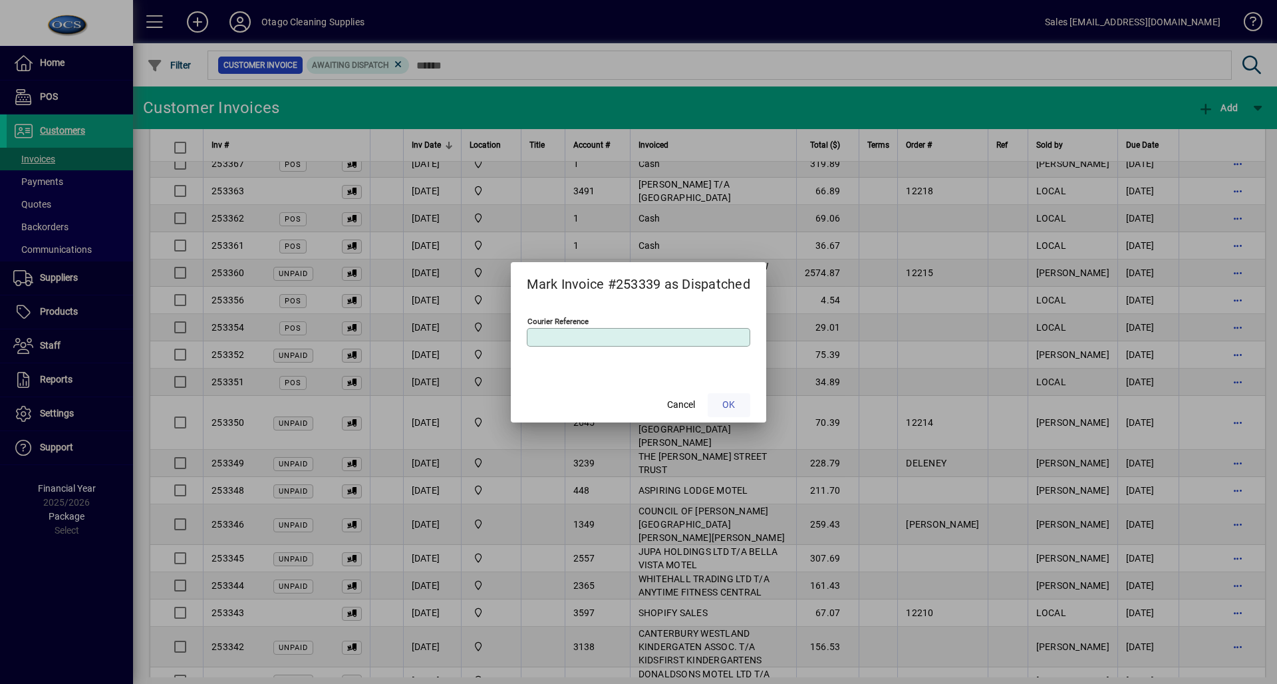
click at [728, 416] on span at bounding box center [729, 405] width 43 height 32
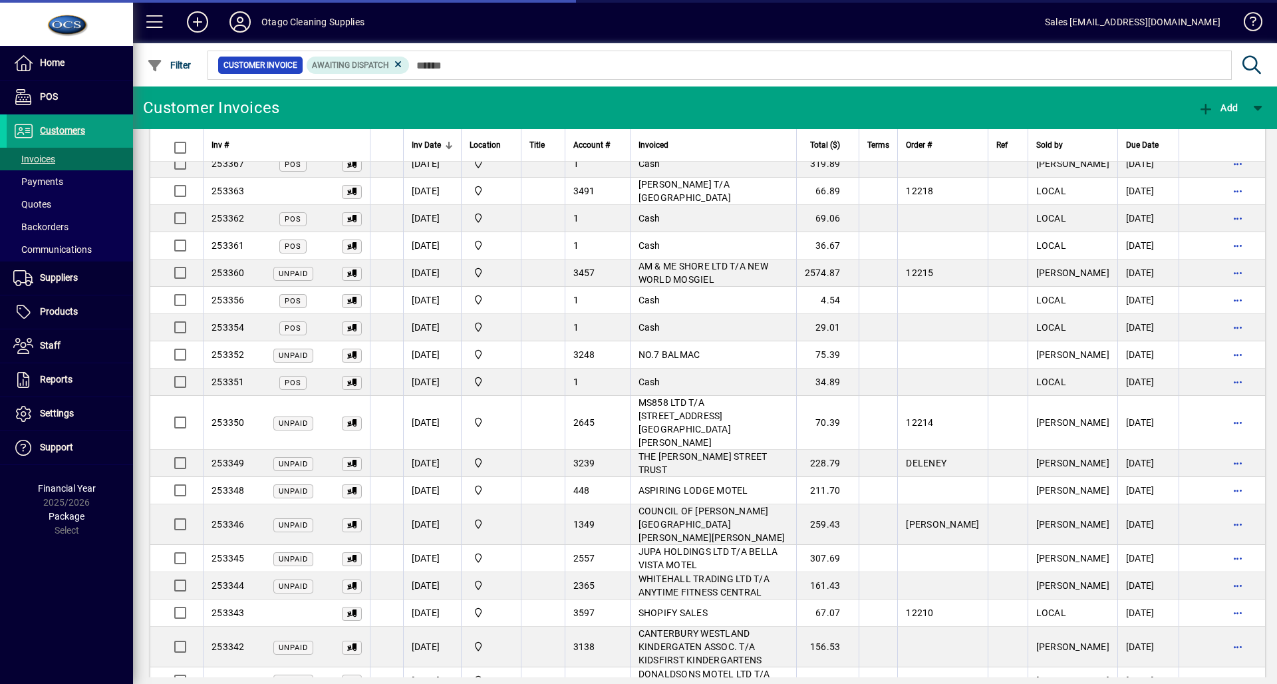
scroll to position [627, 0]
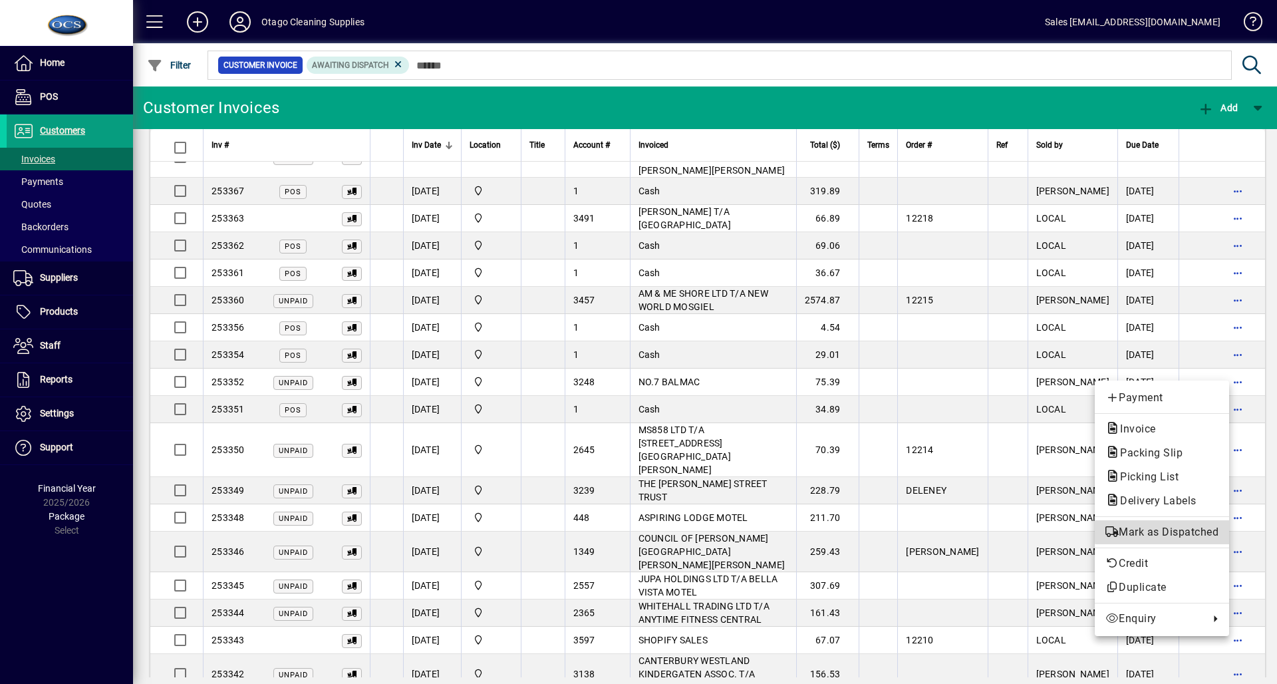
click at [1166, 532] on span "Mark as Dispatched" at bounding box center [1162, 532] width 113 height 16
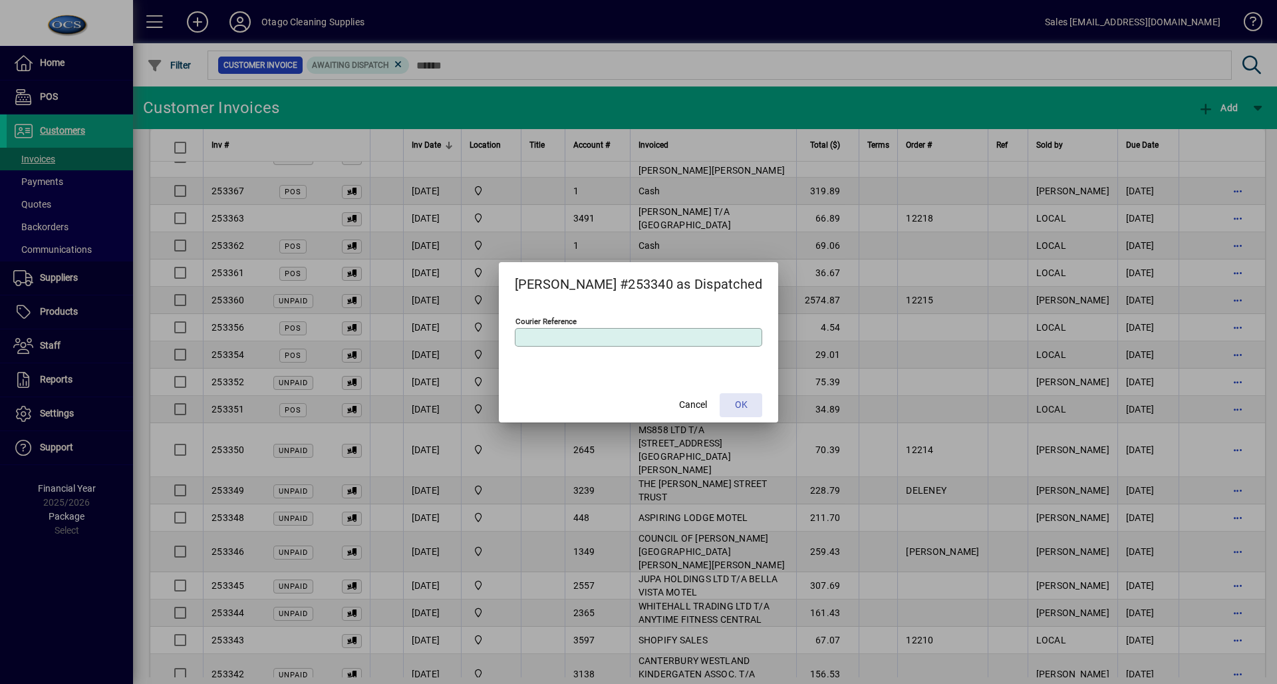
click at [735, 403] on span "OK" at bounding box center [741, 405] width 13 height 14
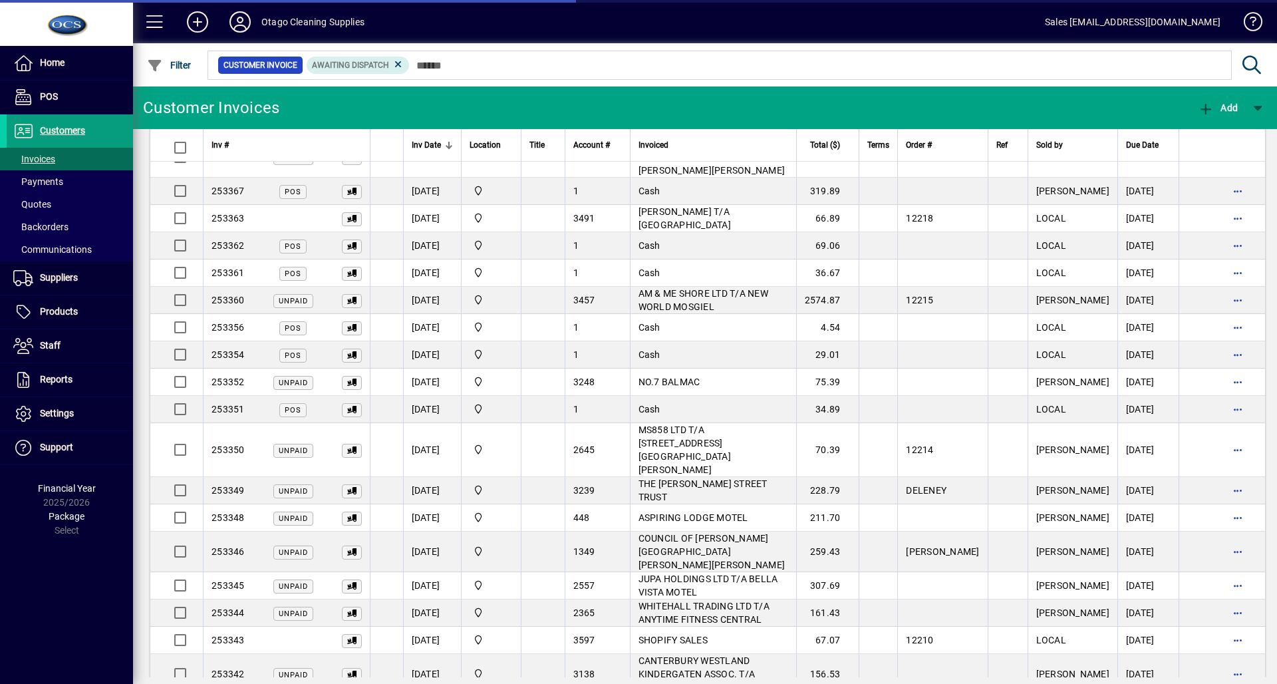
scroll to position [599, 0]
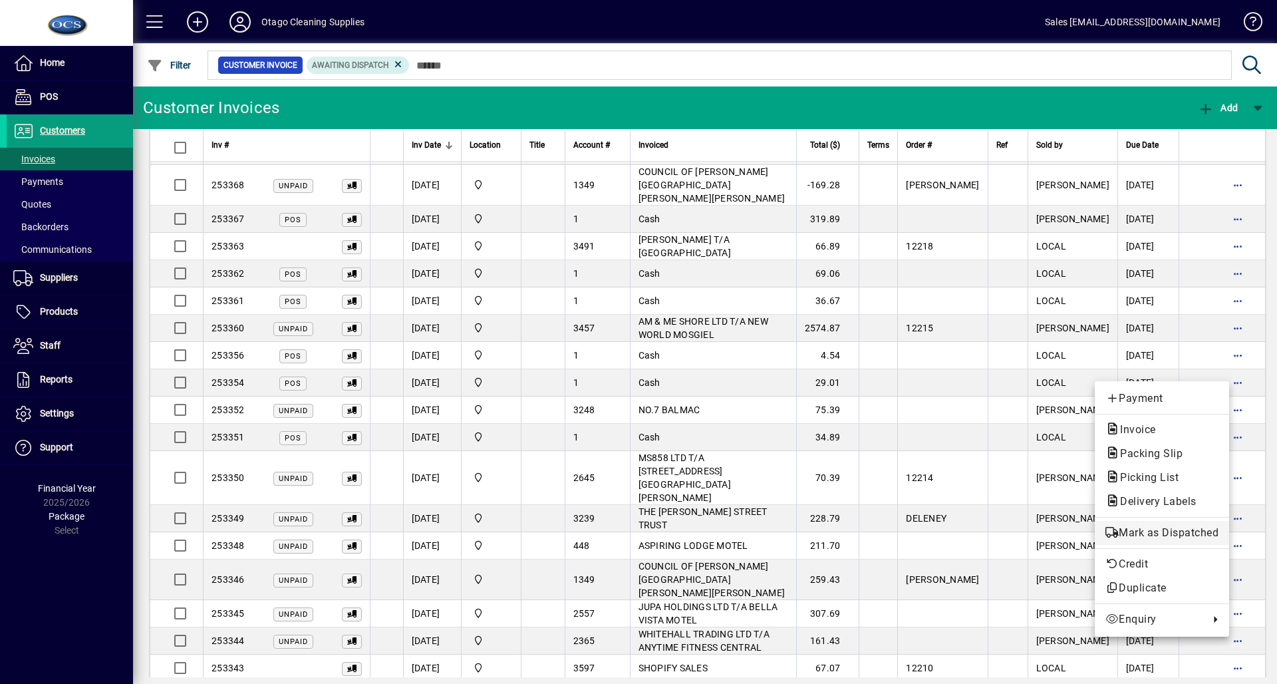
click at [1135, 524] on button "Mark as Dispatched" at bounding box center [1162, 533] width 134 height 24
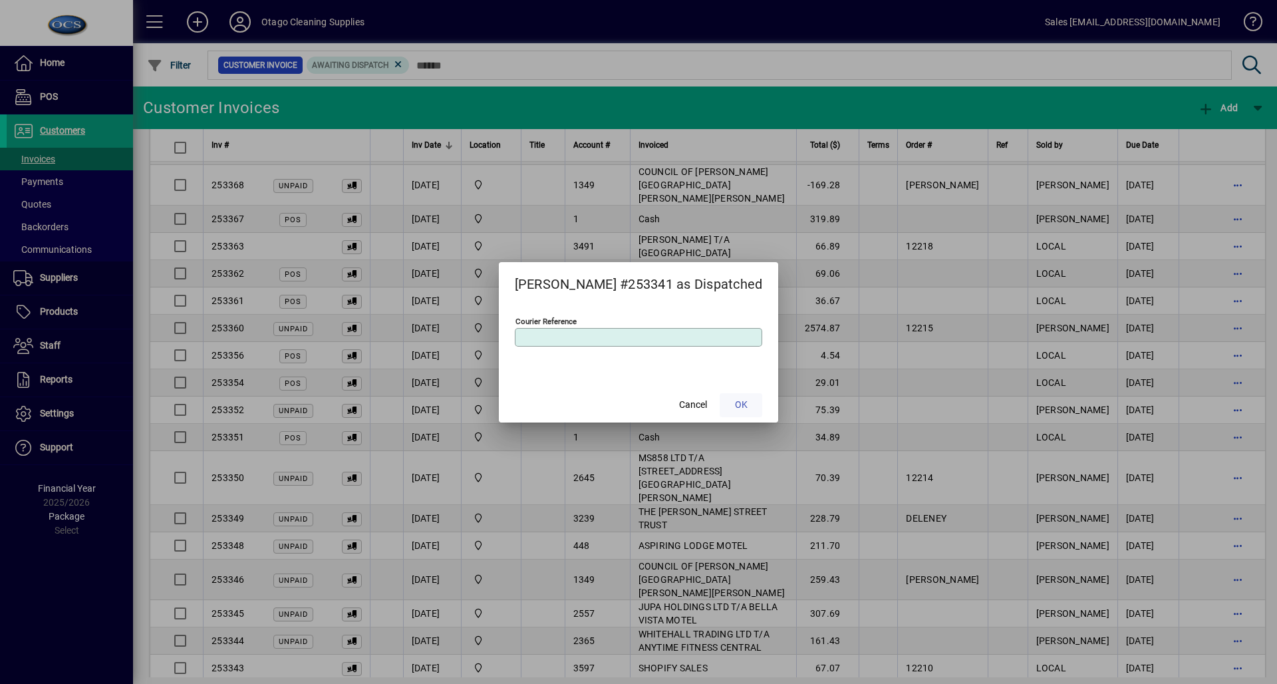
click at [723, 411] on span at bounding box center [741, 405] width 43 height 32
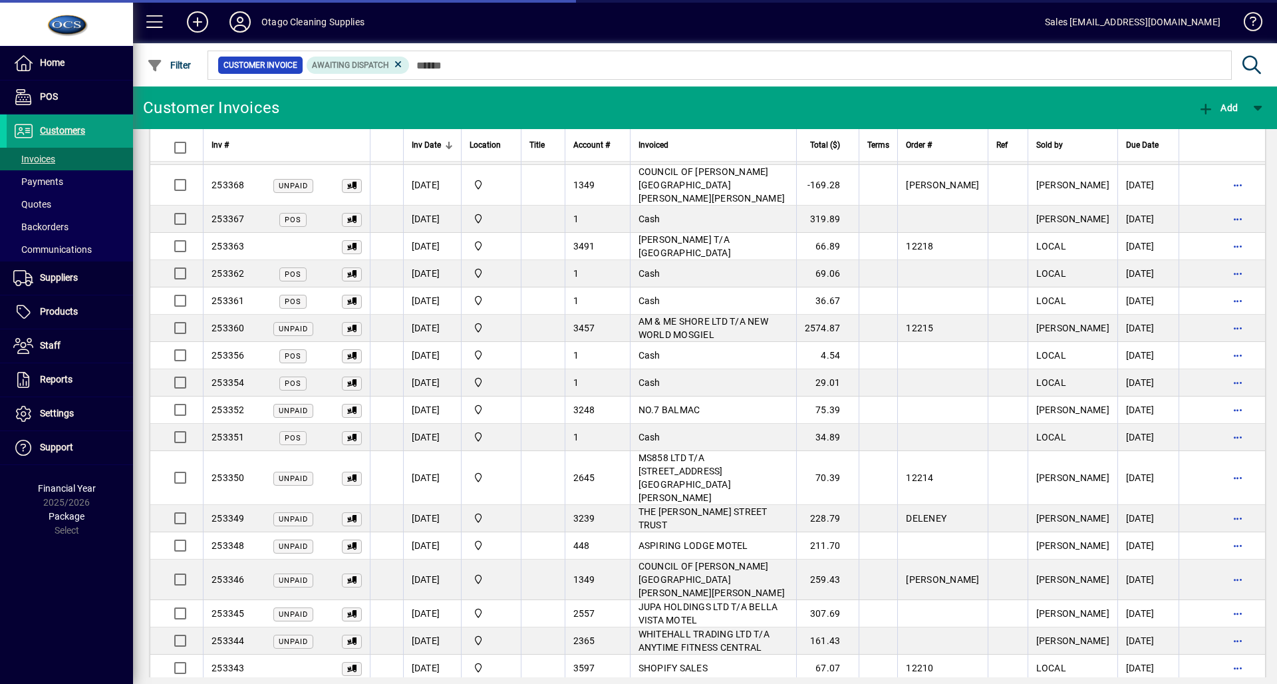
scroll to position [572, 0]
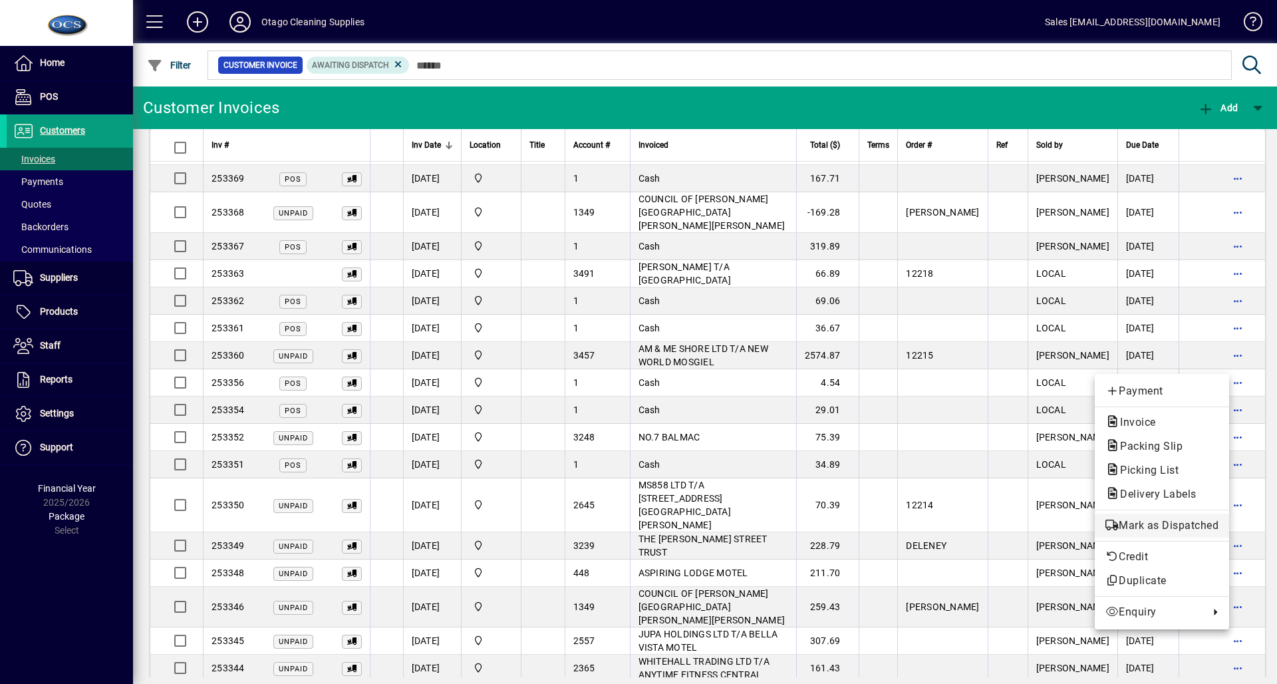
click at [1124, 524] on span "Mark as Dispatched" at bounding box center [1162, 526] width 113 height 16
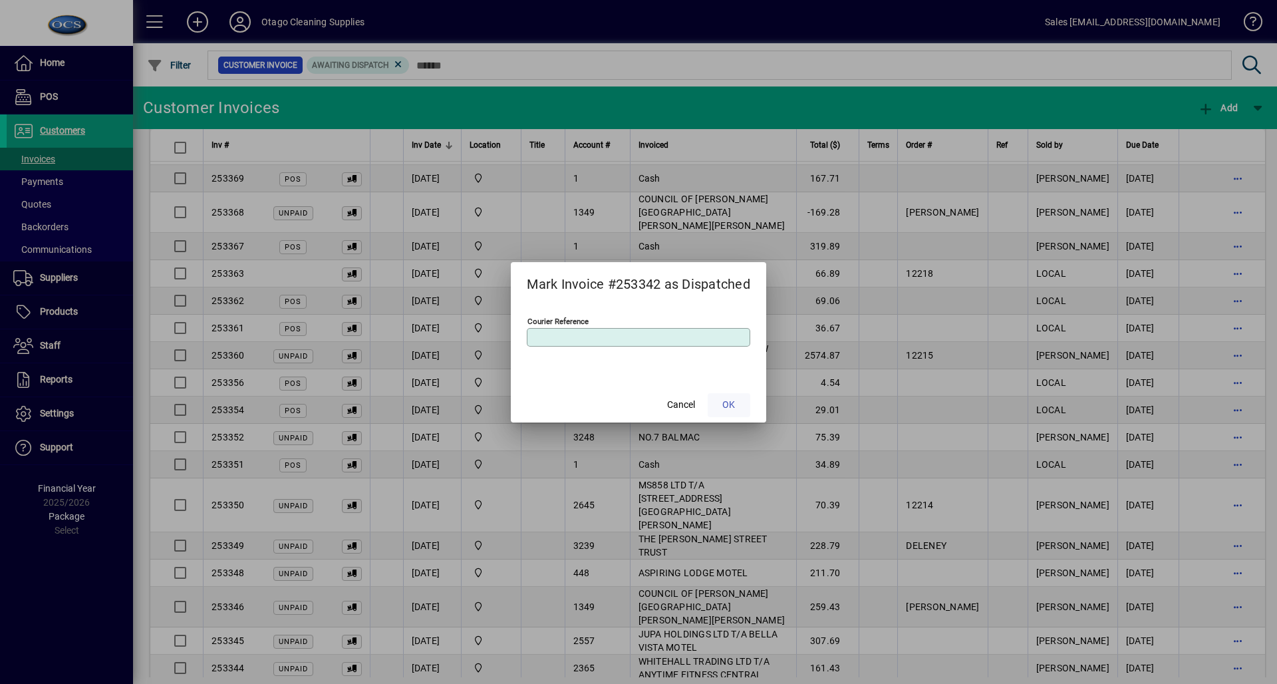
click at [748, 409] on span at bounding box center [729, 405] width 43 height 32
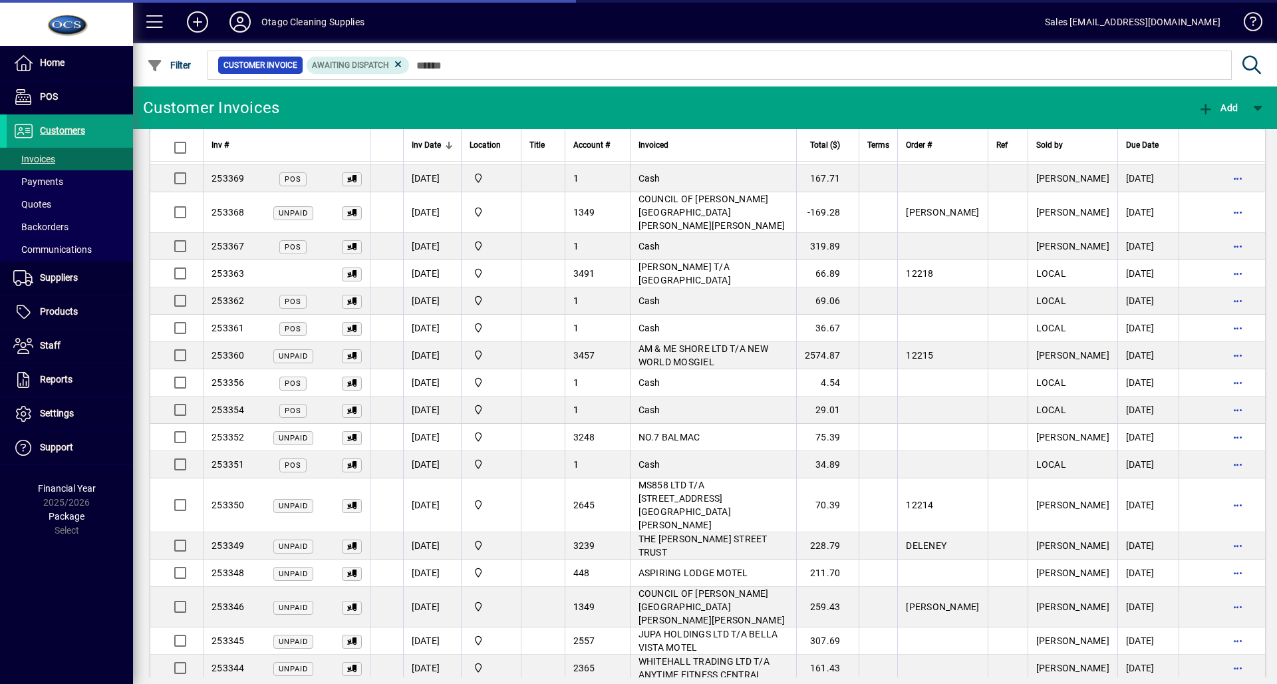
click at [1224, 679] on span "button" at bounding box center [1238, 695] width 32 height 32
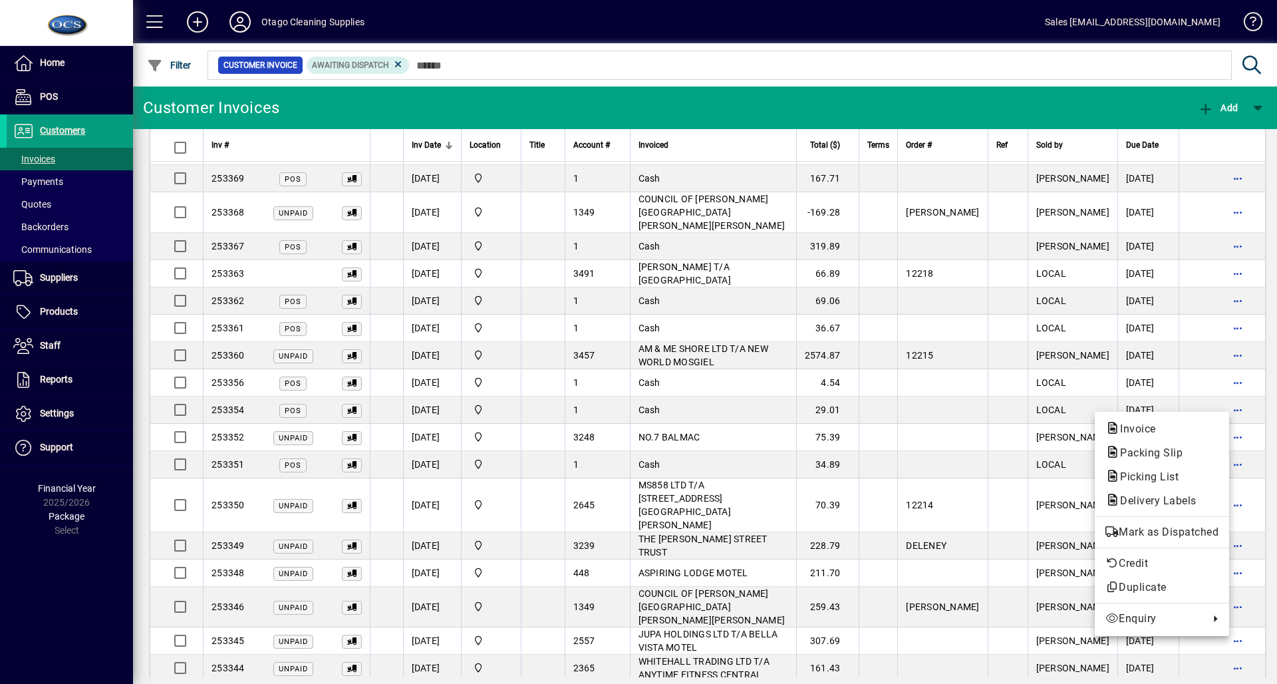
scroll to position [532, 0]
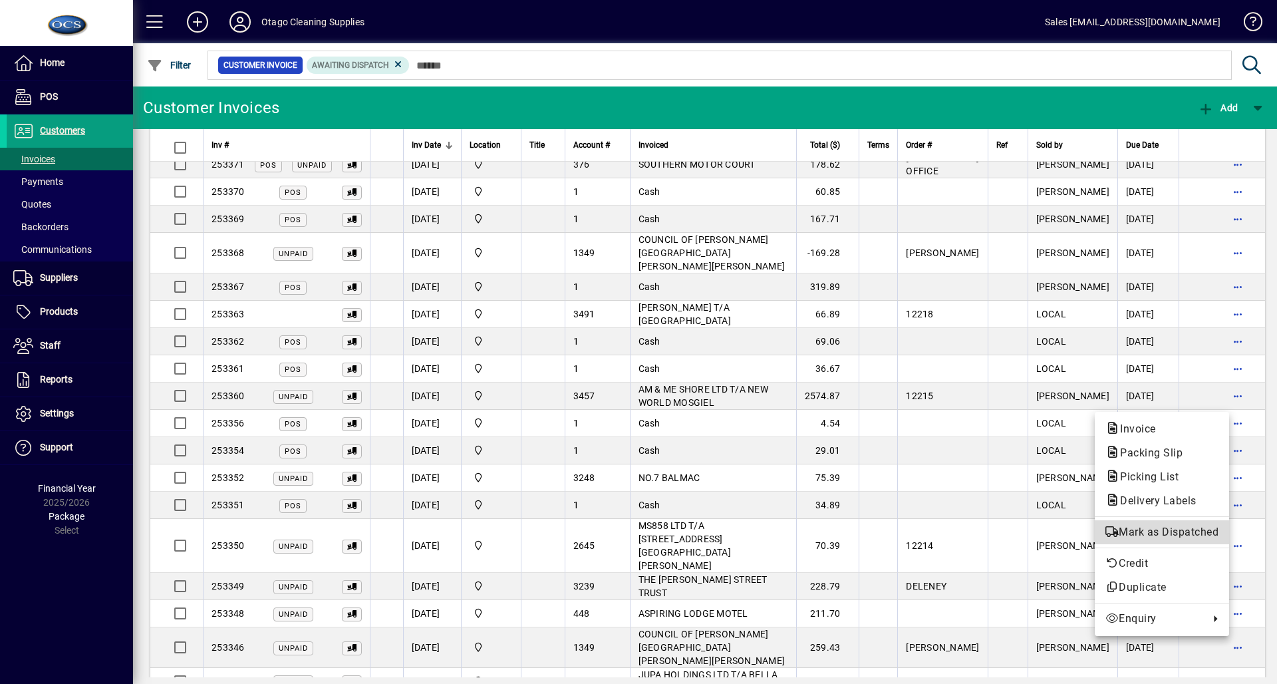
click at [1111, 528] on icon "button" at bounding box center [1112, 531] width 13 height 11
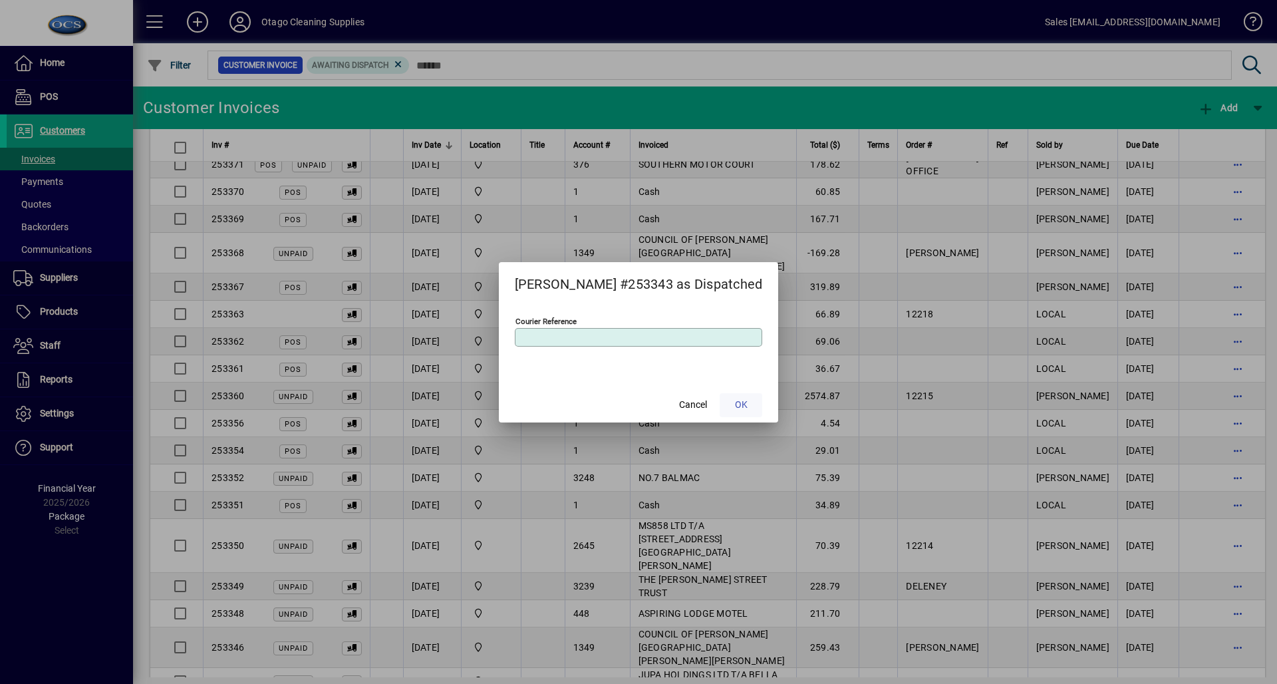
click at [747, 402] on span at bounding box center [741, 405] width 43 height 32
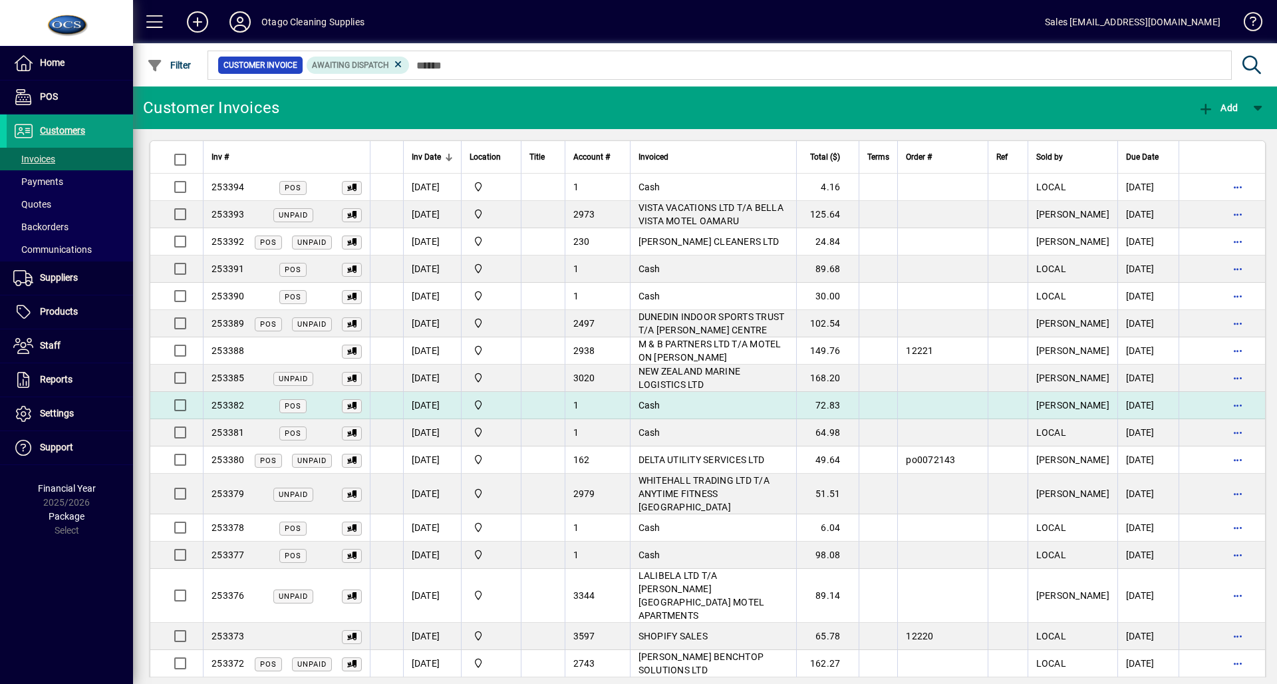
scroll to position [0, 0]
